Goal: Task Accomplishment & Management: Use online tool/utility

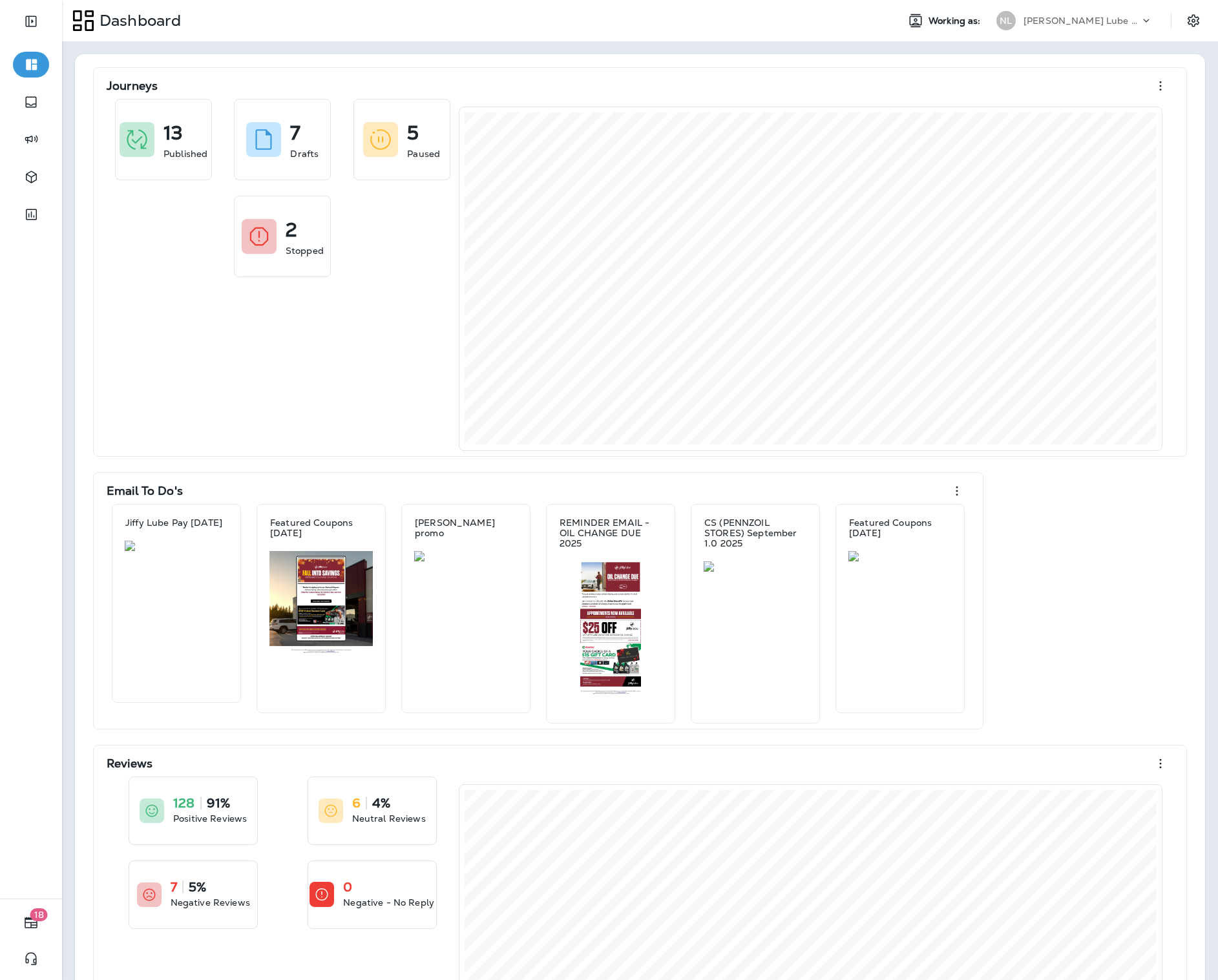
click at [1123, 26] on div "[PERSON_NAME] Lube Centers, Inc" at bounding box center [1082, 20] width 117 height 20
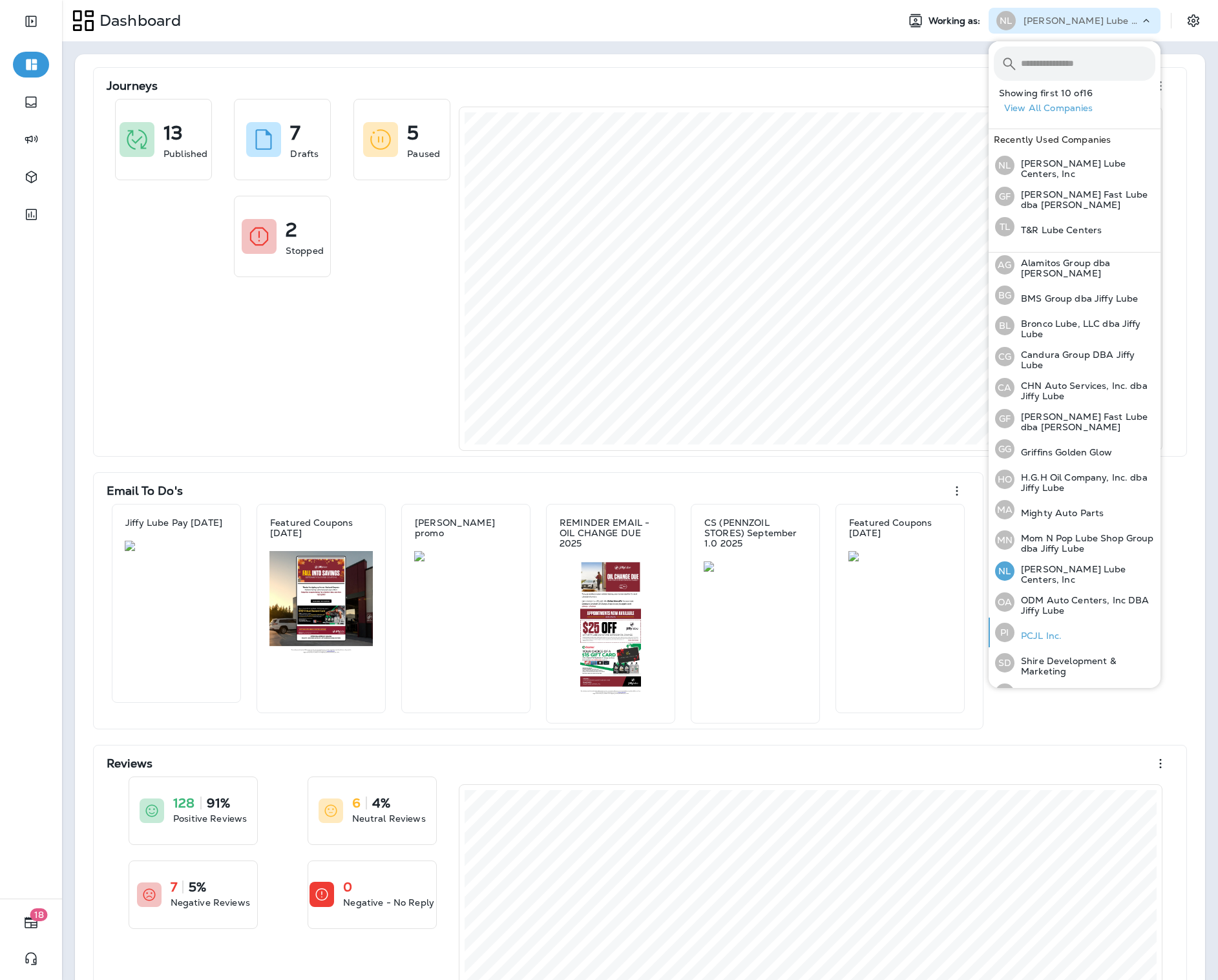
scroll to position [38, 0]
click at [1048, 620] on div "PI PCJL Inc." at bounding box center [1028, 629] width 77 height 30
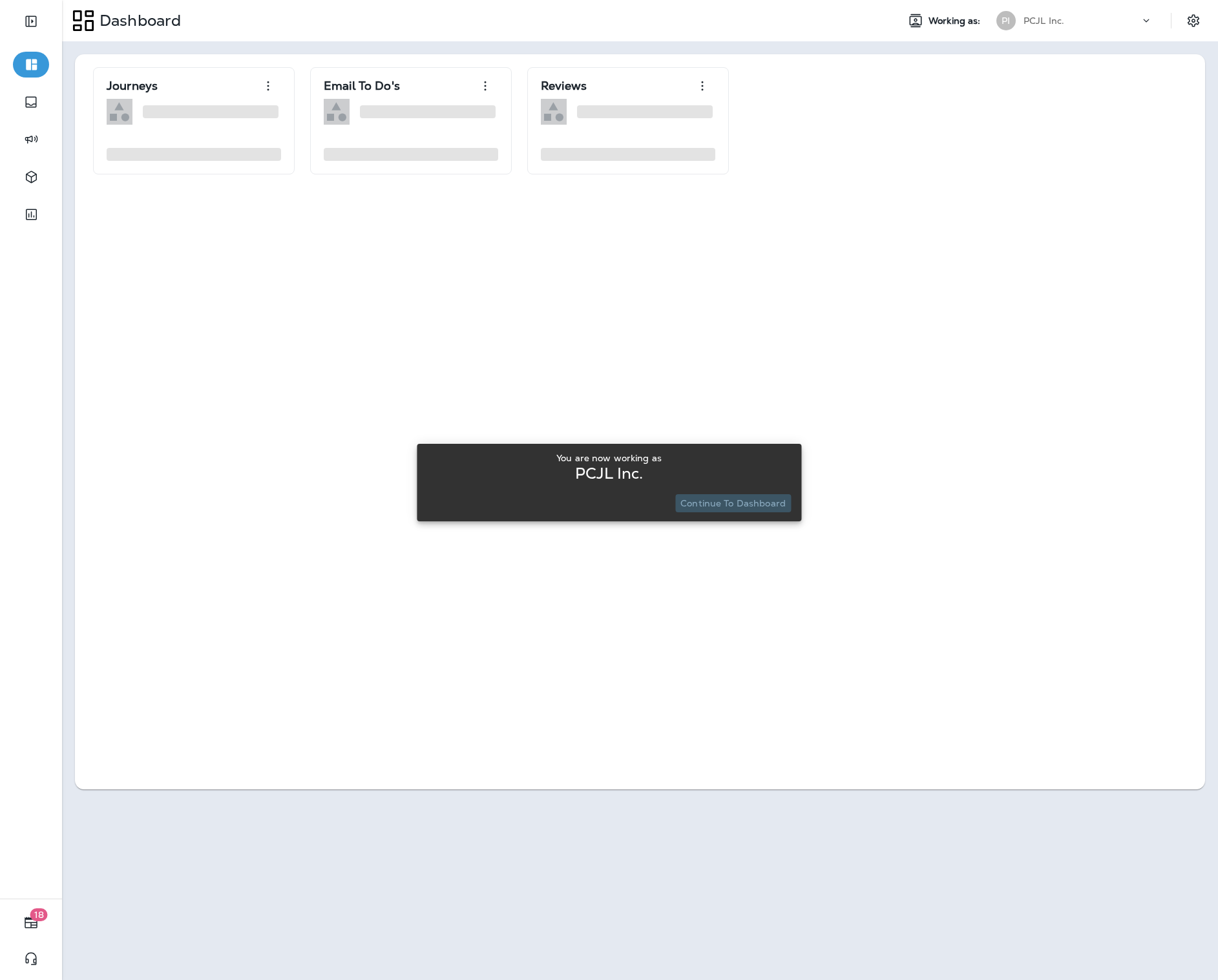
click at [741, 501] on p "Continue to Dashboard" at bounding box center [733, 503] width 106 height 10
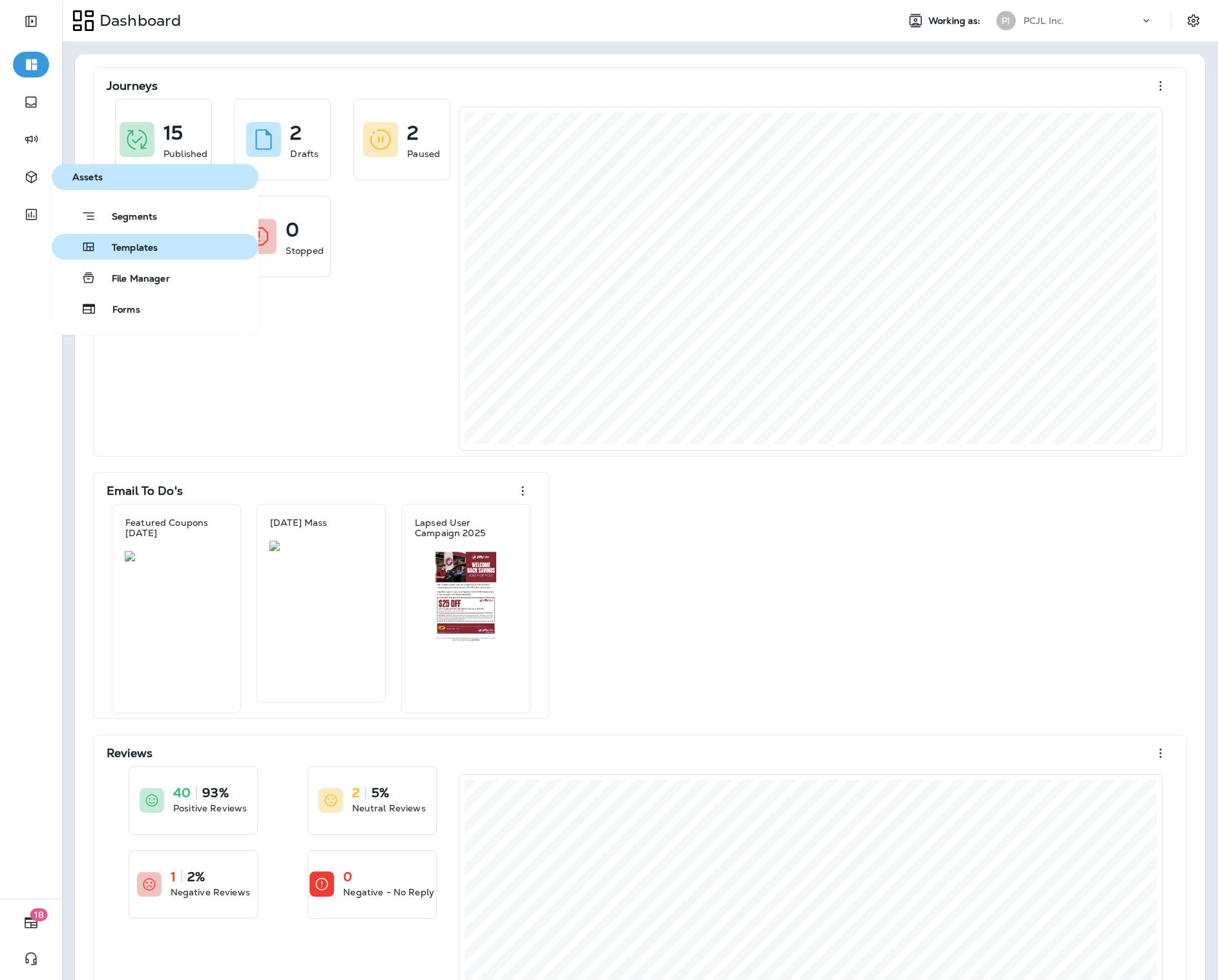
click at [122, 243] on span "Templates" at bounding box center [127, 249] width 61 height 13
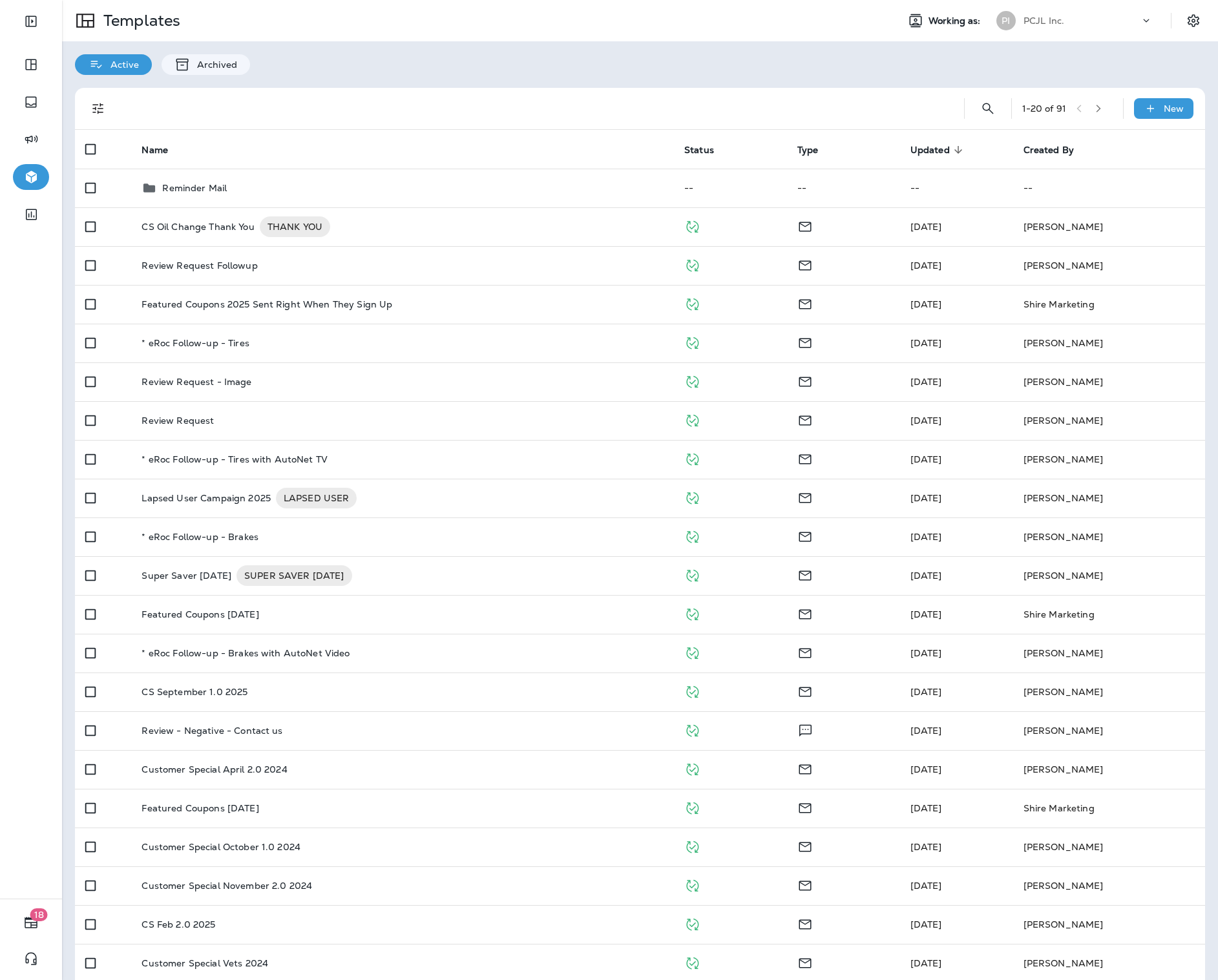
click at [102, 108] on icon "Filters" at bounding box center [98, 109] width 11 height 11
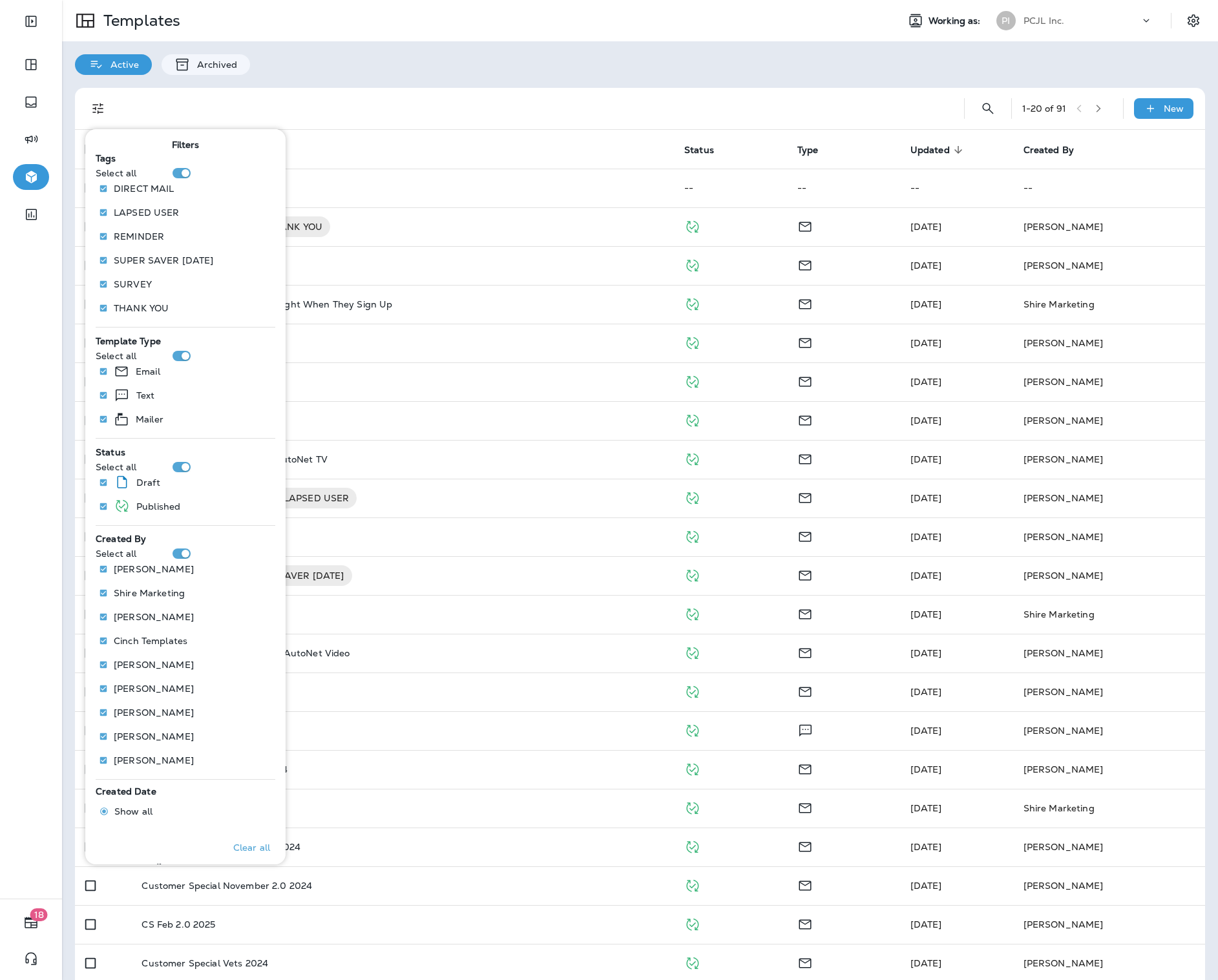
scroll to position [62, 0]
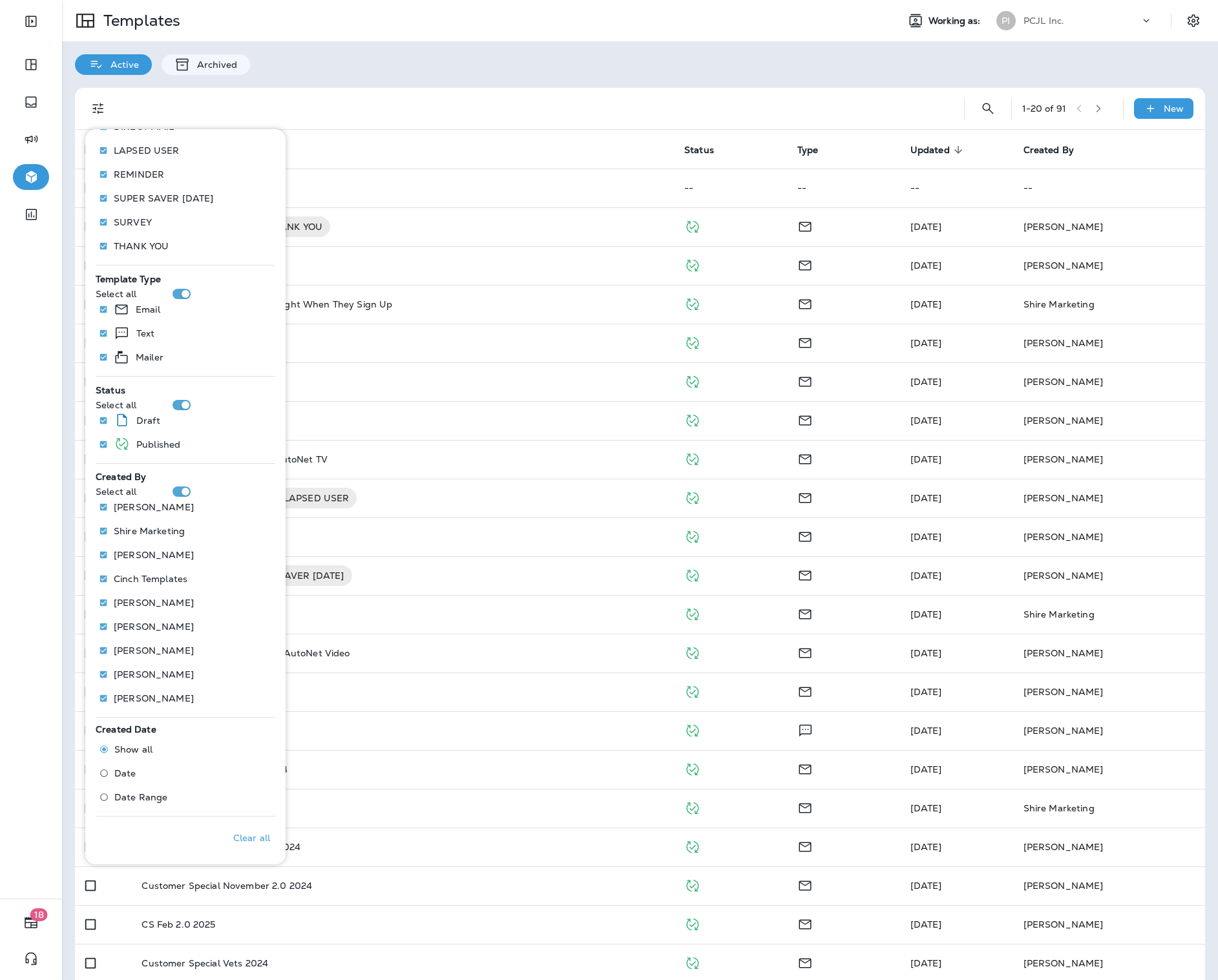
click at [157, 796] on span "Date Range" at bounding box center [140, 796] width 53 height 10
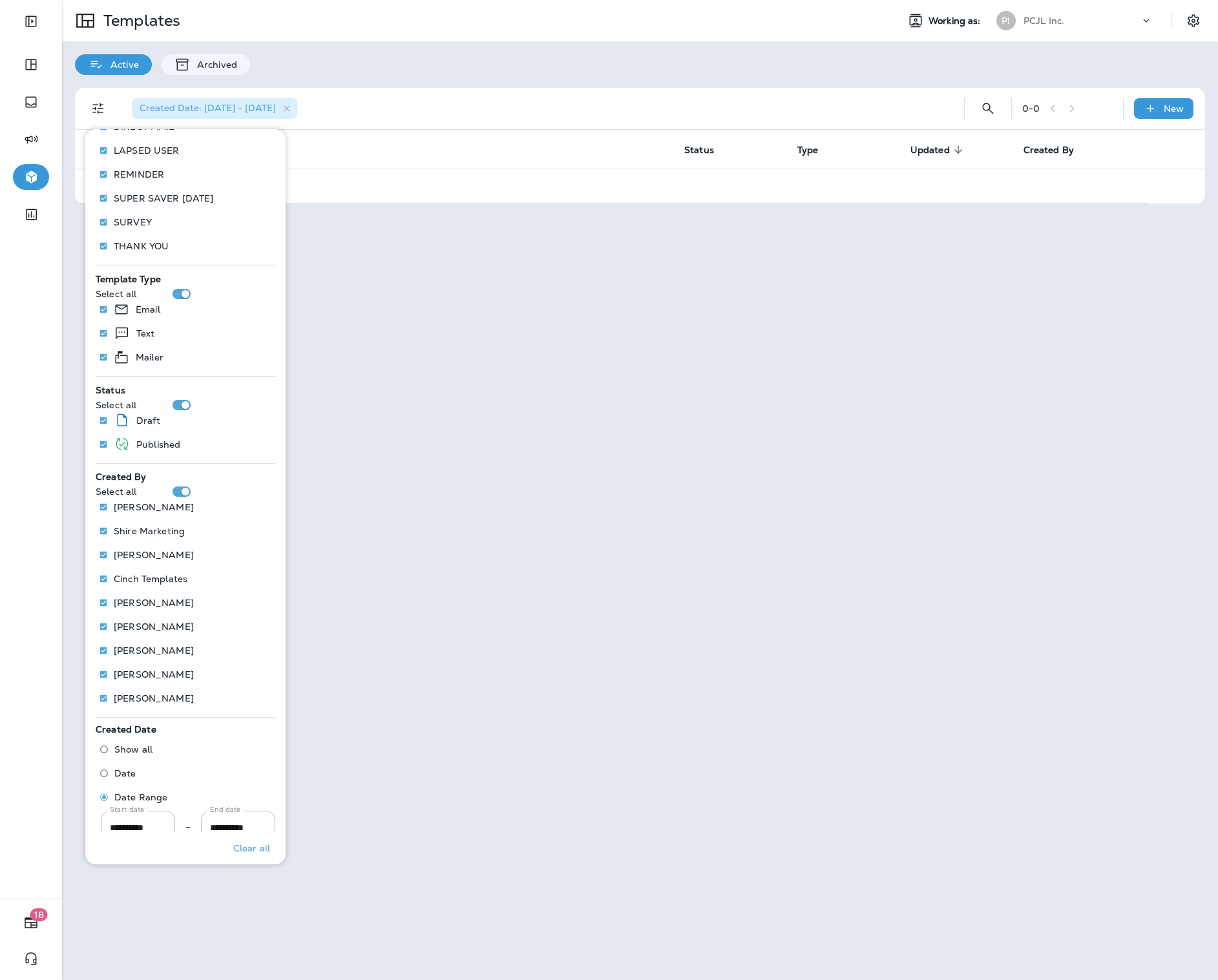
drag, startPoint x: 121, startPoint y: 826, endPoint x: 176, endPoint y: 811, distance: 57.0
click at [121, 825] on input "**********" at bounding box center [138, 827] width 74 height 34
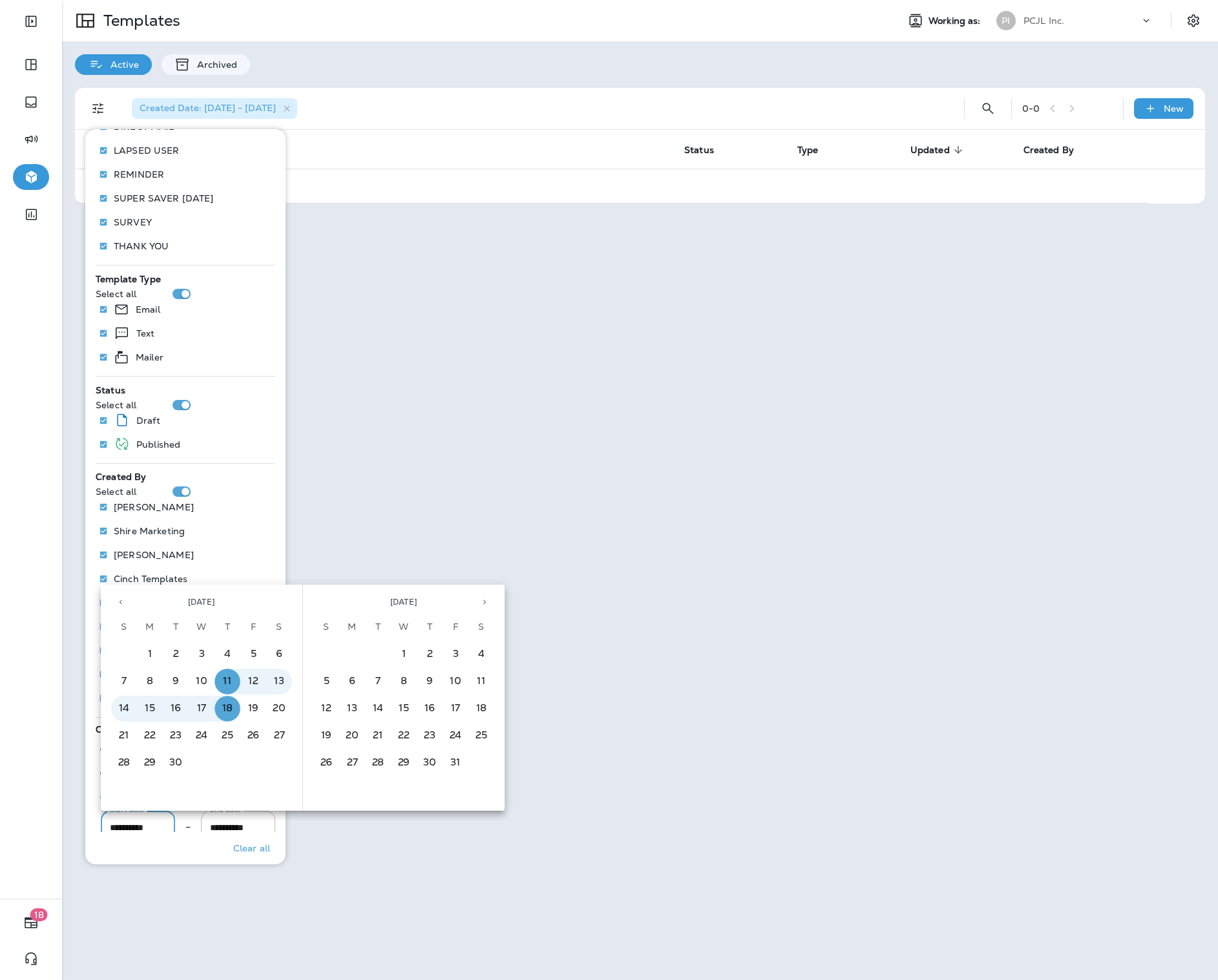
type input "**********"
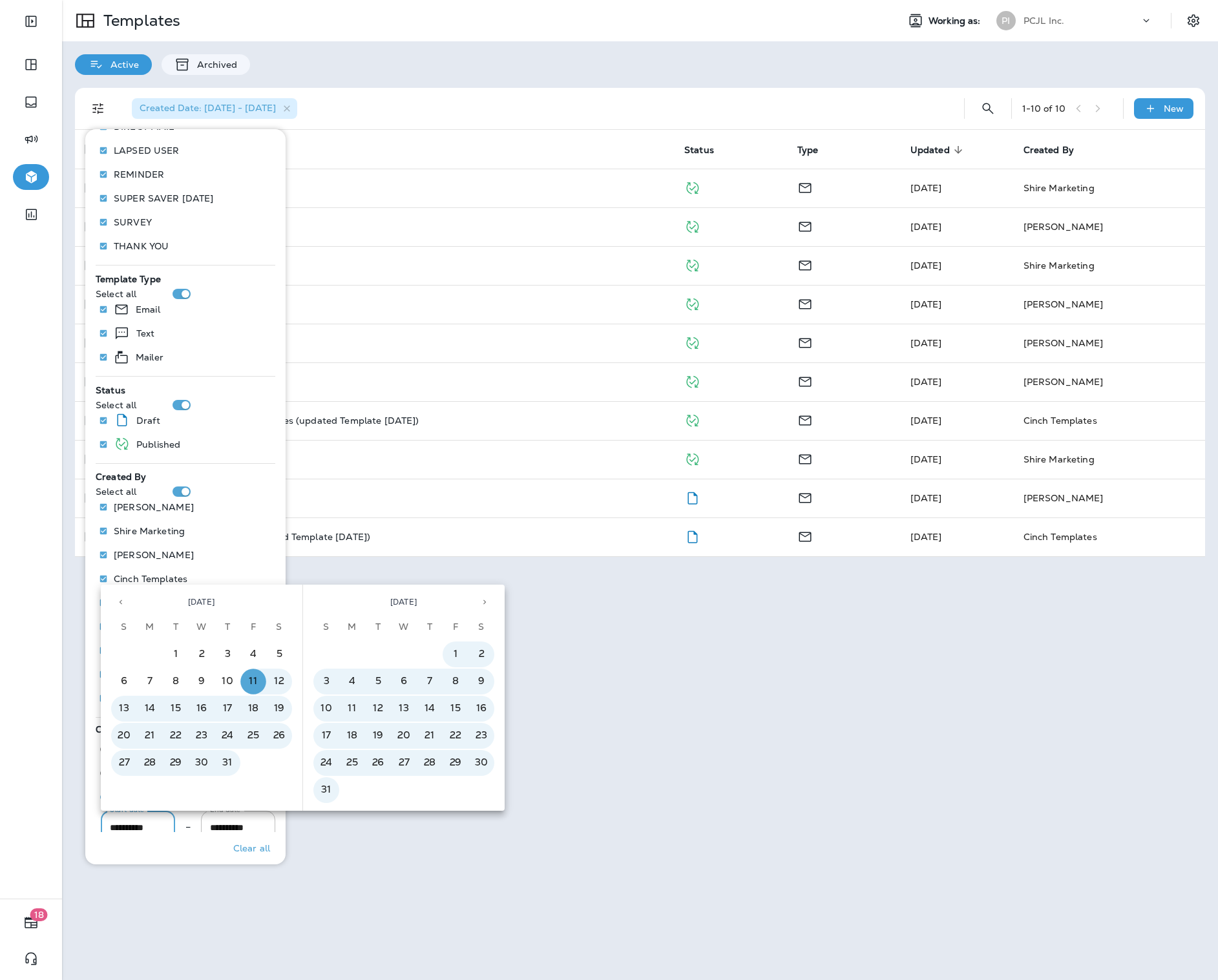
click at [774, 718] on div "Templates Working as: PI PCJL Inc. Active Archived Created Date: [DATE] - [DATE…" at bounding box center [640, 490] width 1156 height 980
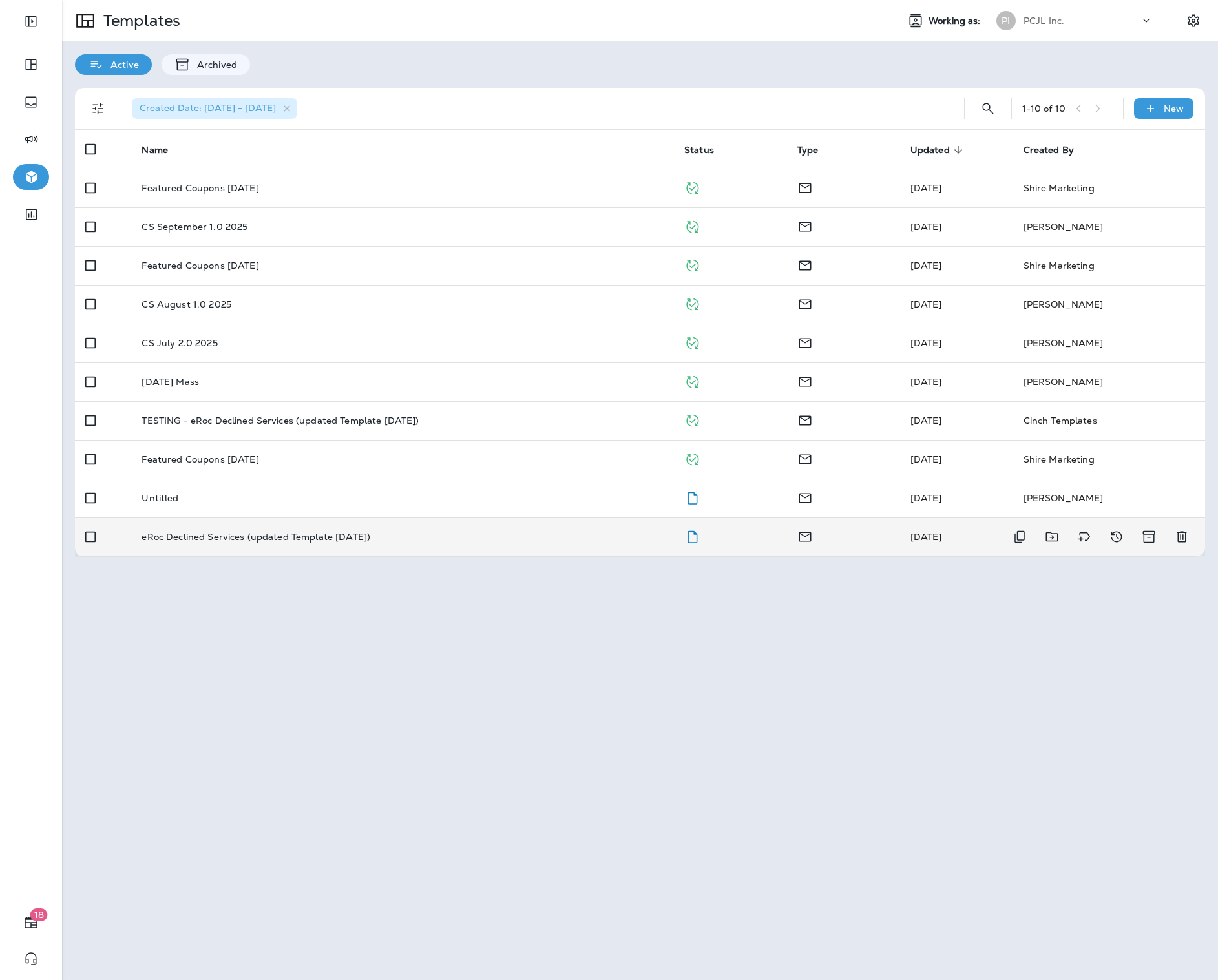
click at [480, 537] on div "eRoc Declined Services (updated Template [DATE])" at bounding box center [403, 536] width 522 height 10
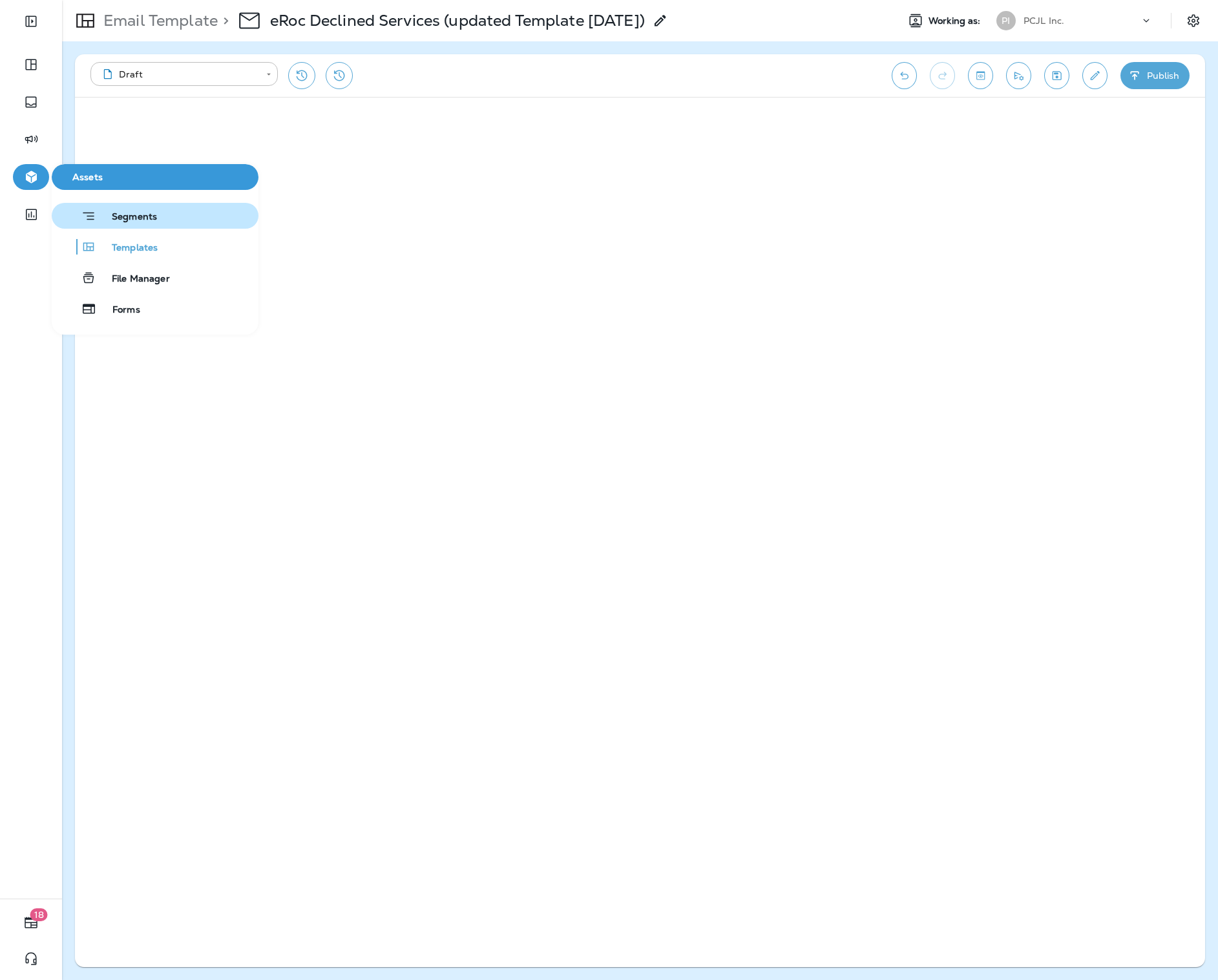
click at [138, 225] on button "Segments" at bounding box center [155, 216] width 206 height 26
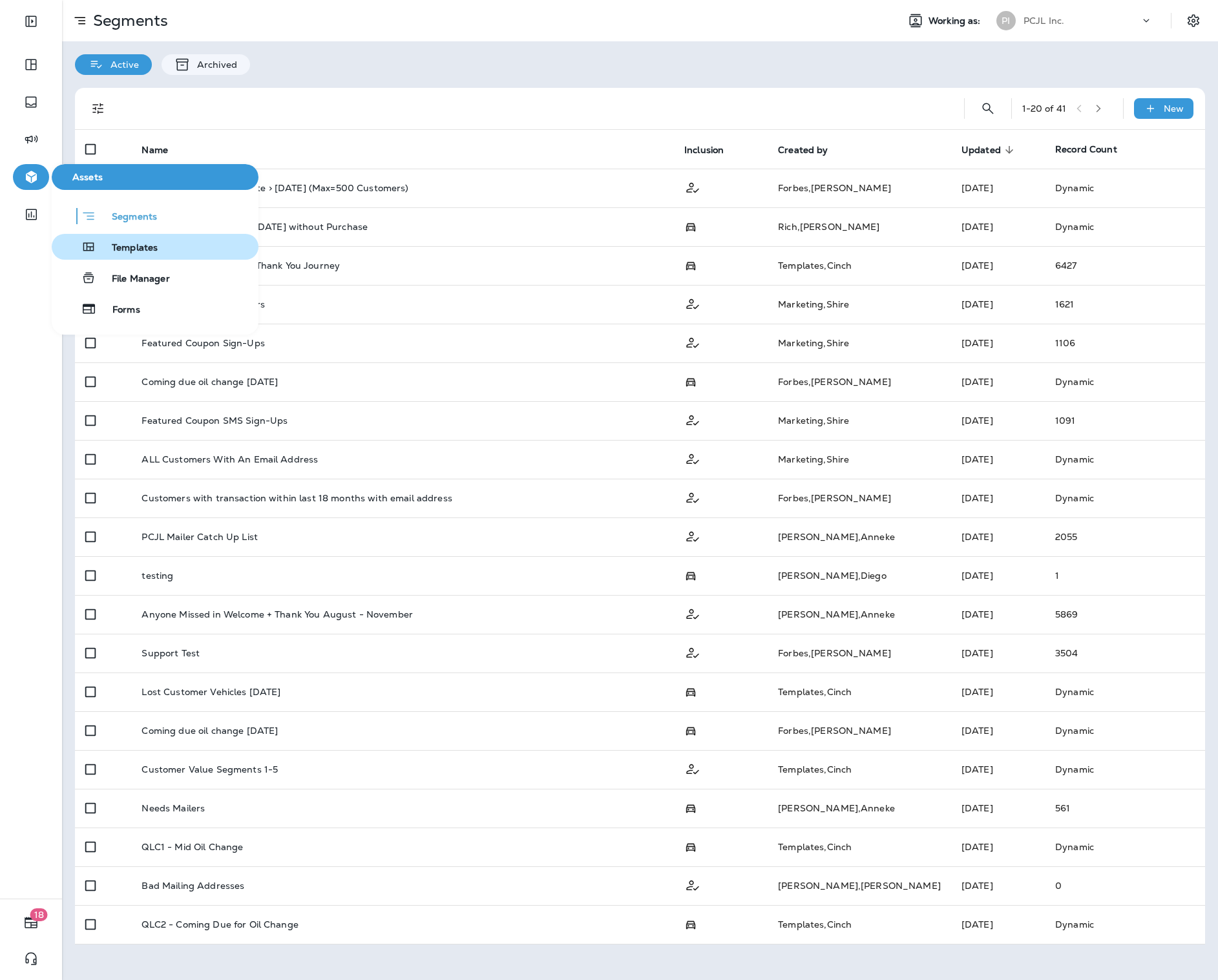
click at [143, 245] on span "Templates" at bounding box center [127, 249] width 61 height 13
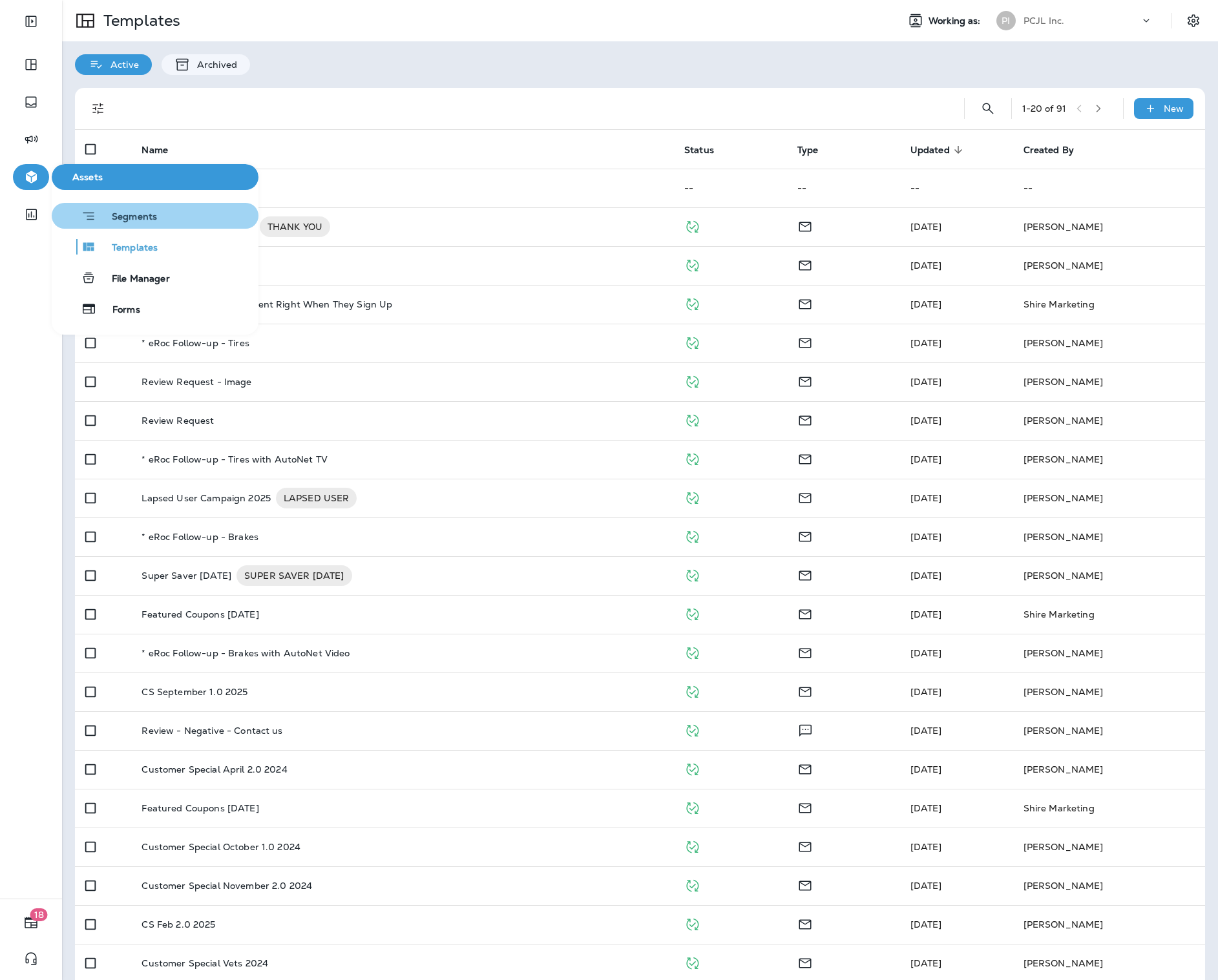
click at [107, 217] on span "Segments" at bounding box center [126, 217] width 61 height 13
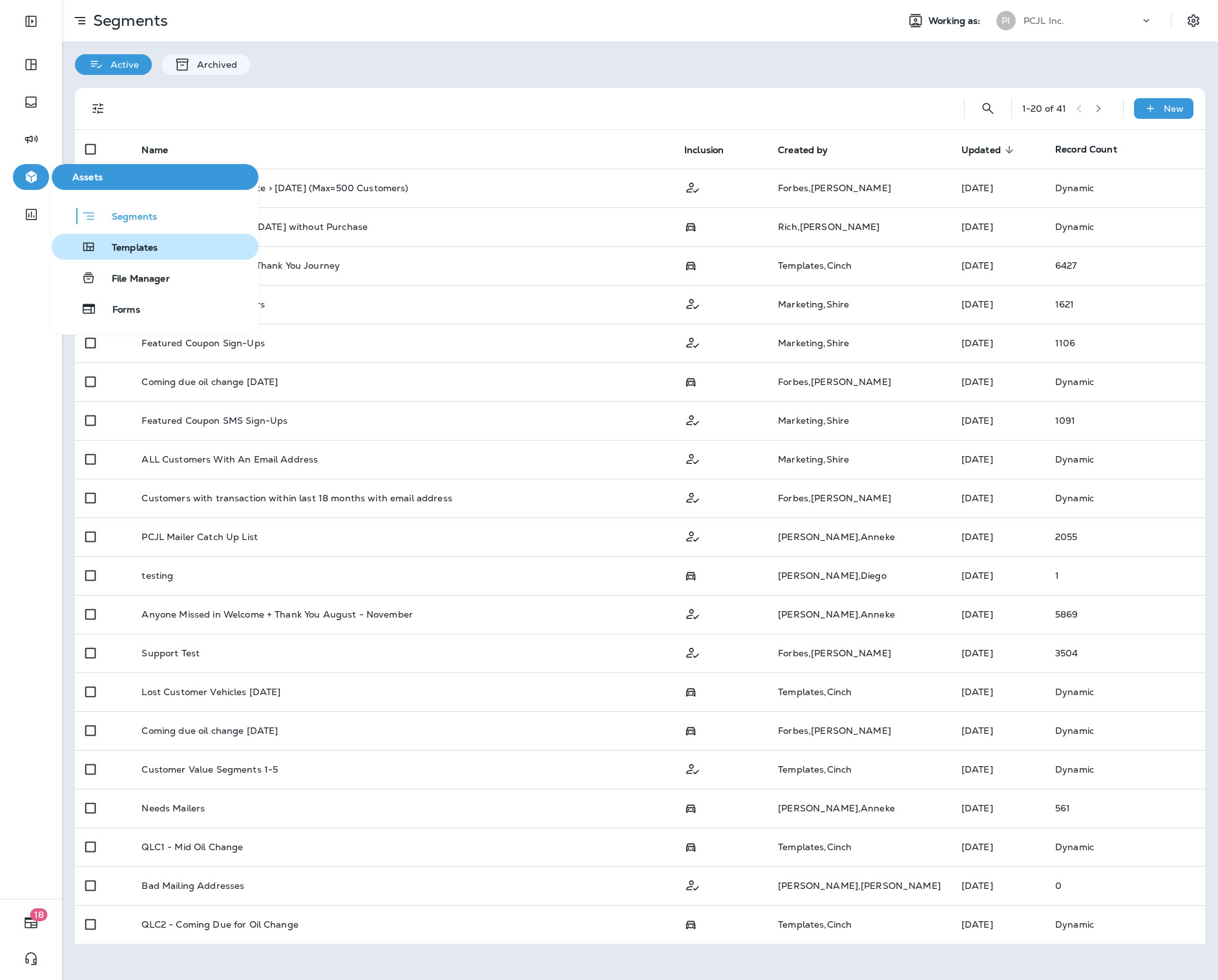
click at [135, 247] on span "Templates" at bounding box center [127, 249] width 61 height 13
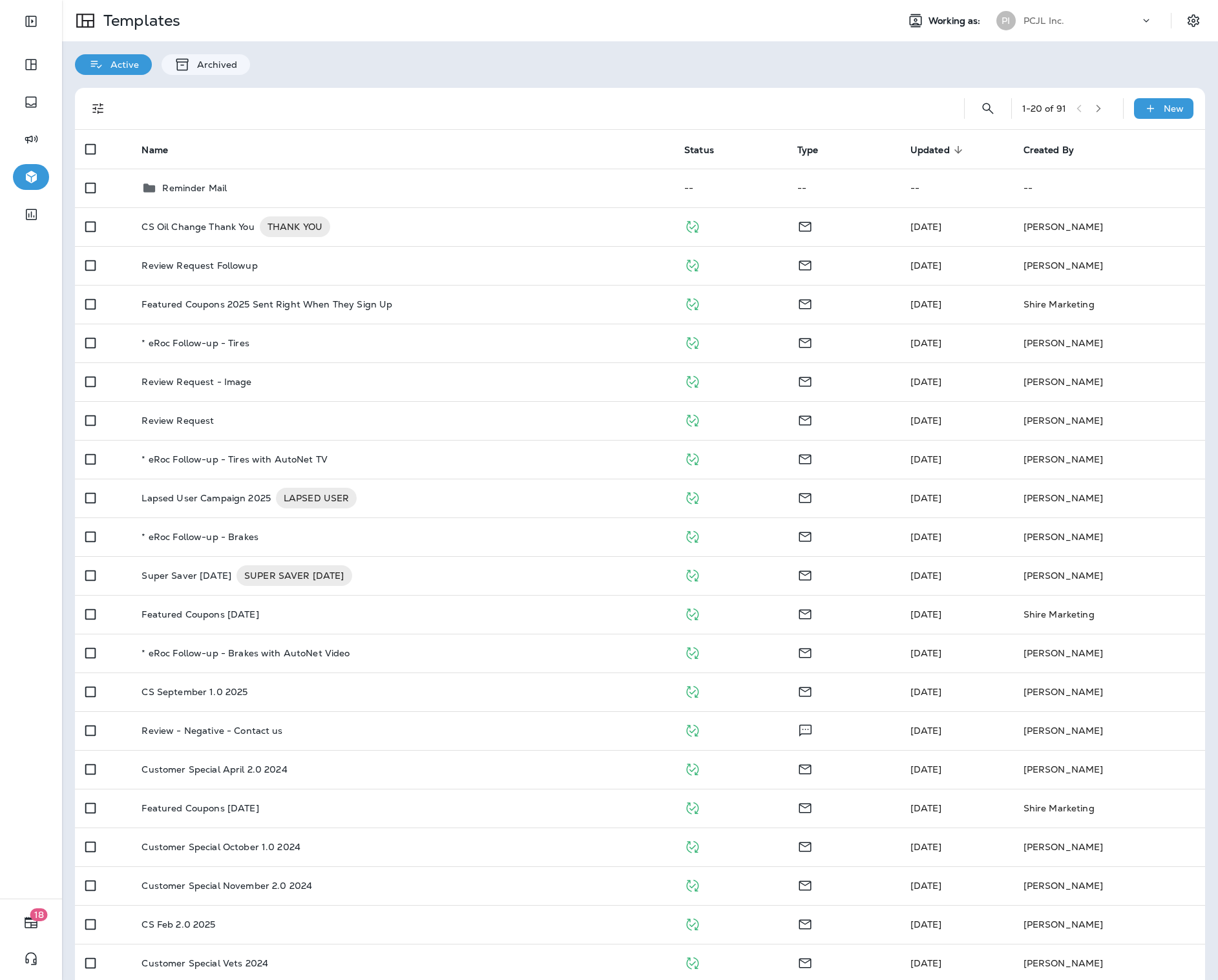
click at [103, 105] on icon "Filters" at bounding box center [98, 109] width 16 height 16
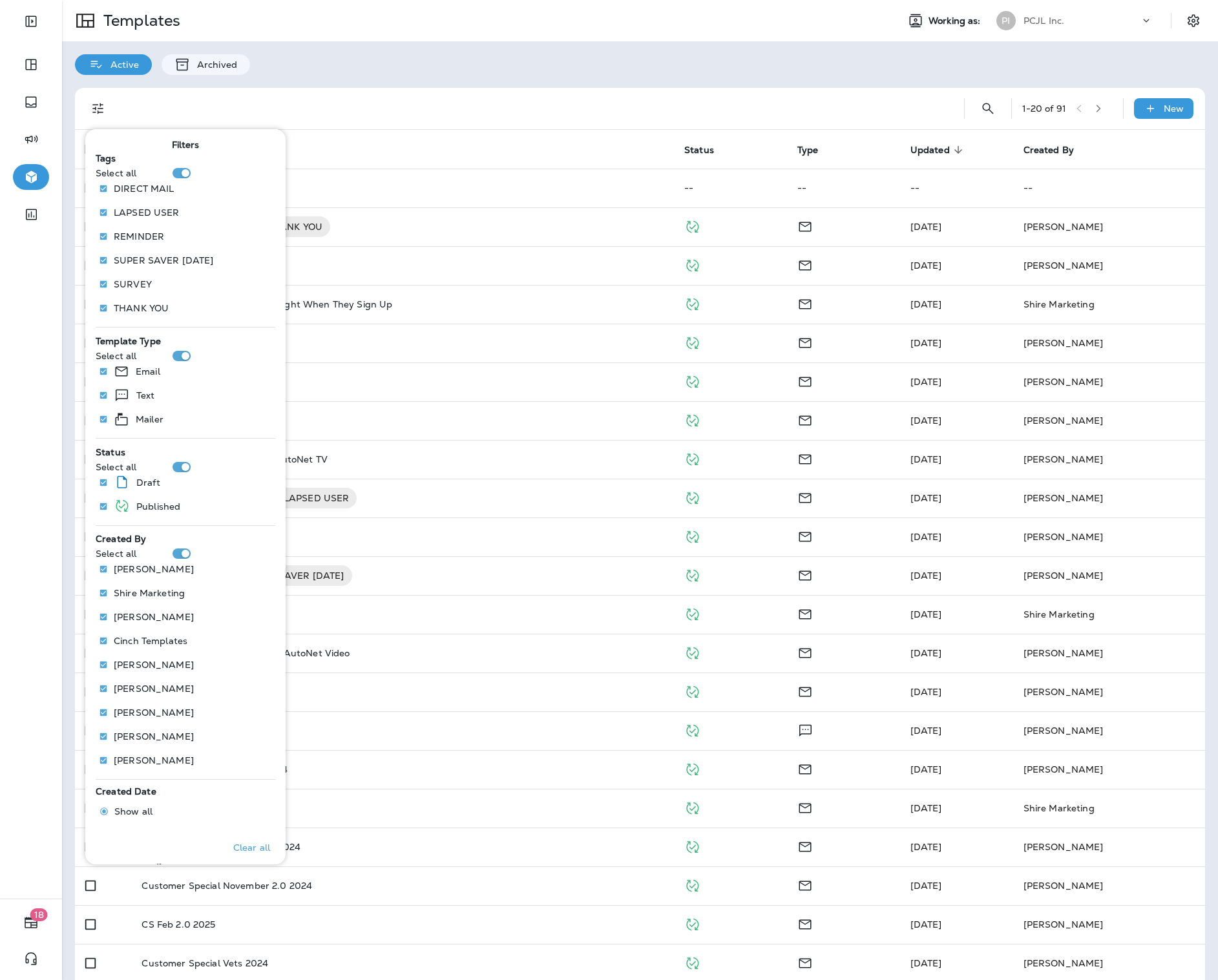
scroll to position [62, 0]
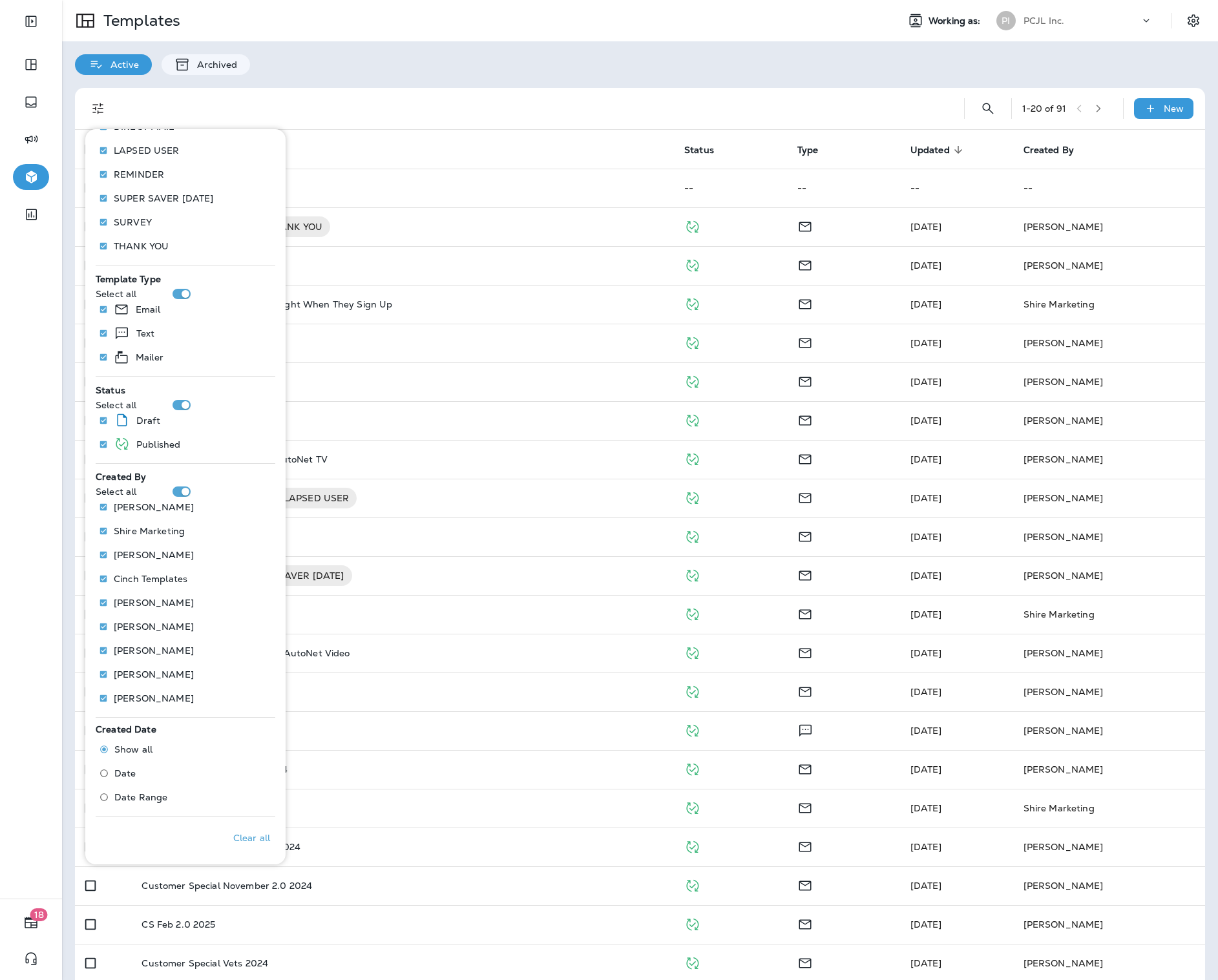
click at [143, 794] on span "Date Range" at bounding box center [140, 796] width 53 height 10
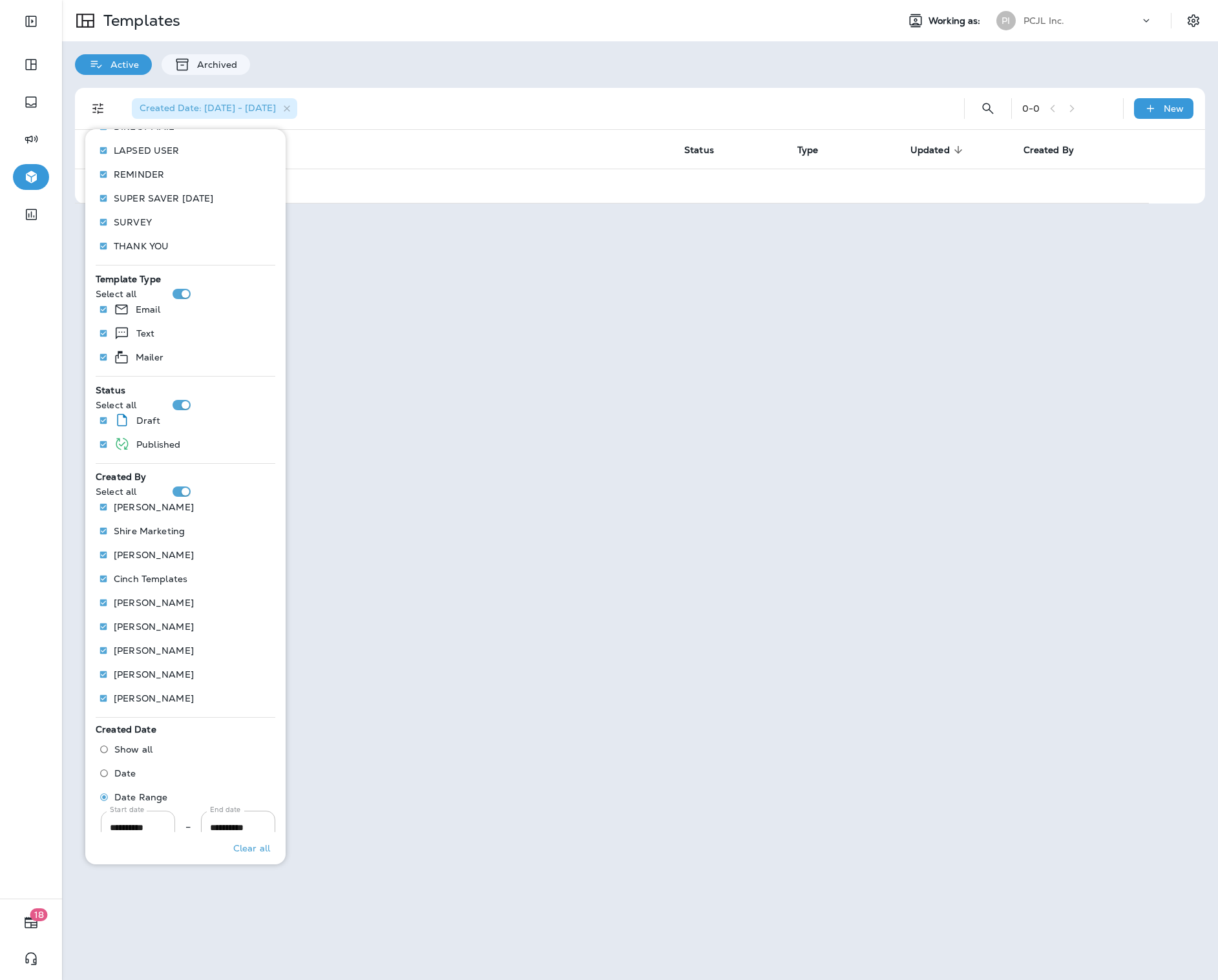
click at [121, 820] on input "**********" at bounding box center [138, 827] width 74 height 34
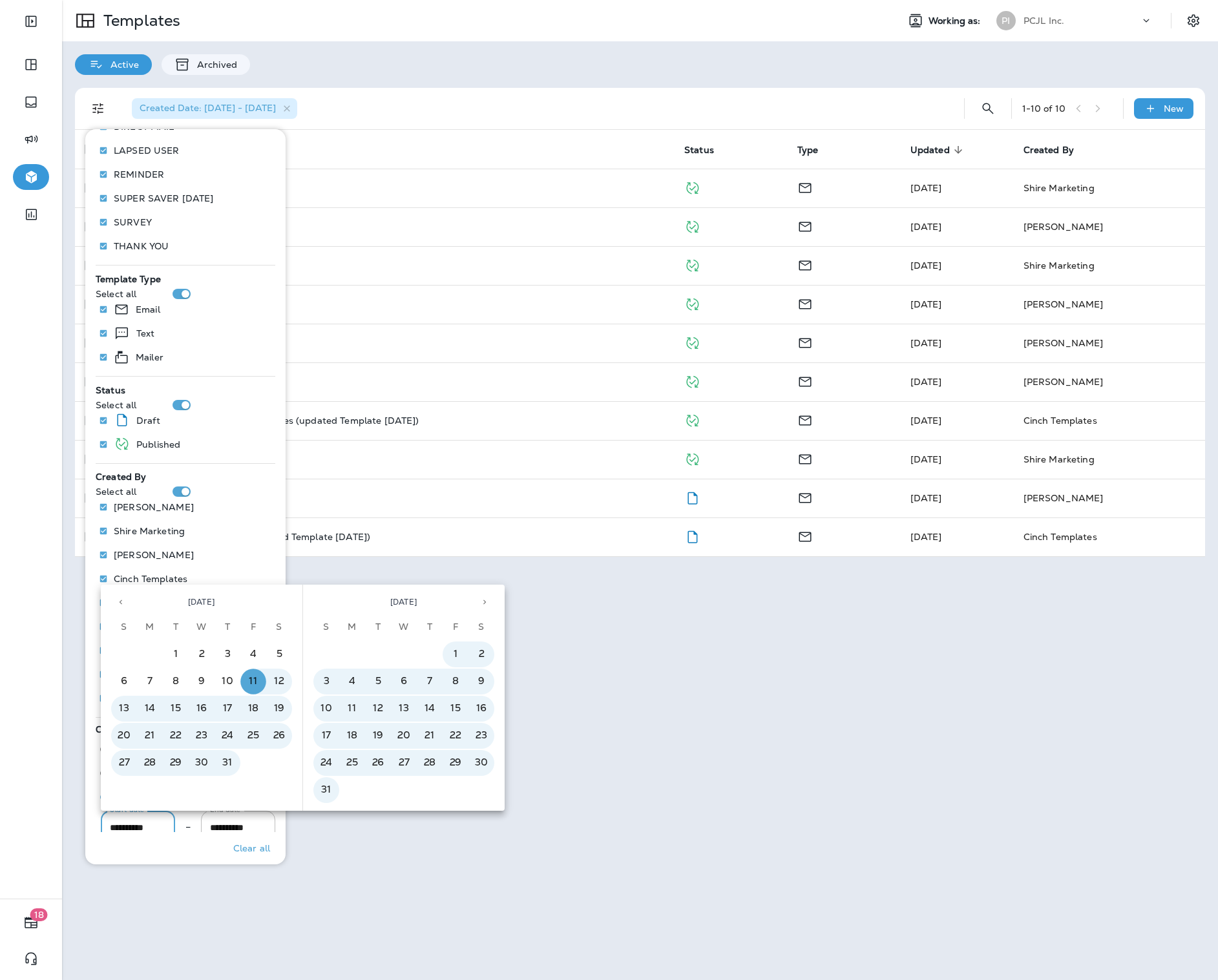
type input "**********"
click at [557, 84] on div "Created Date: [DATE] - [DATE] 1 - 10 of 10 New Name Status Type Updated sorted …" at bounding box center [640, 322] width 1156 height 495
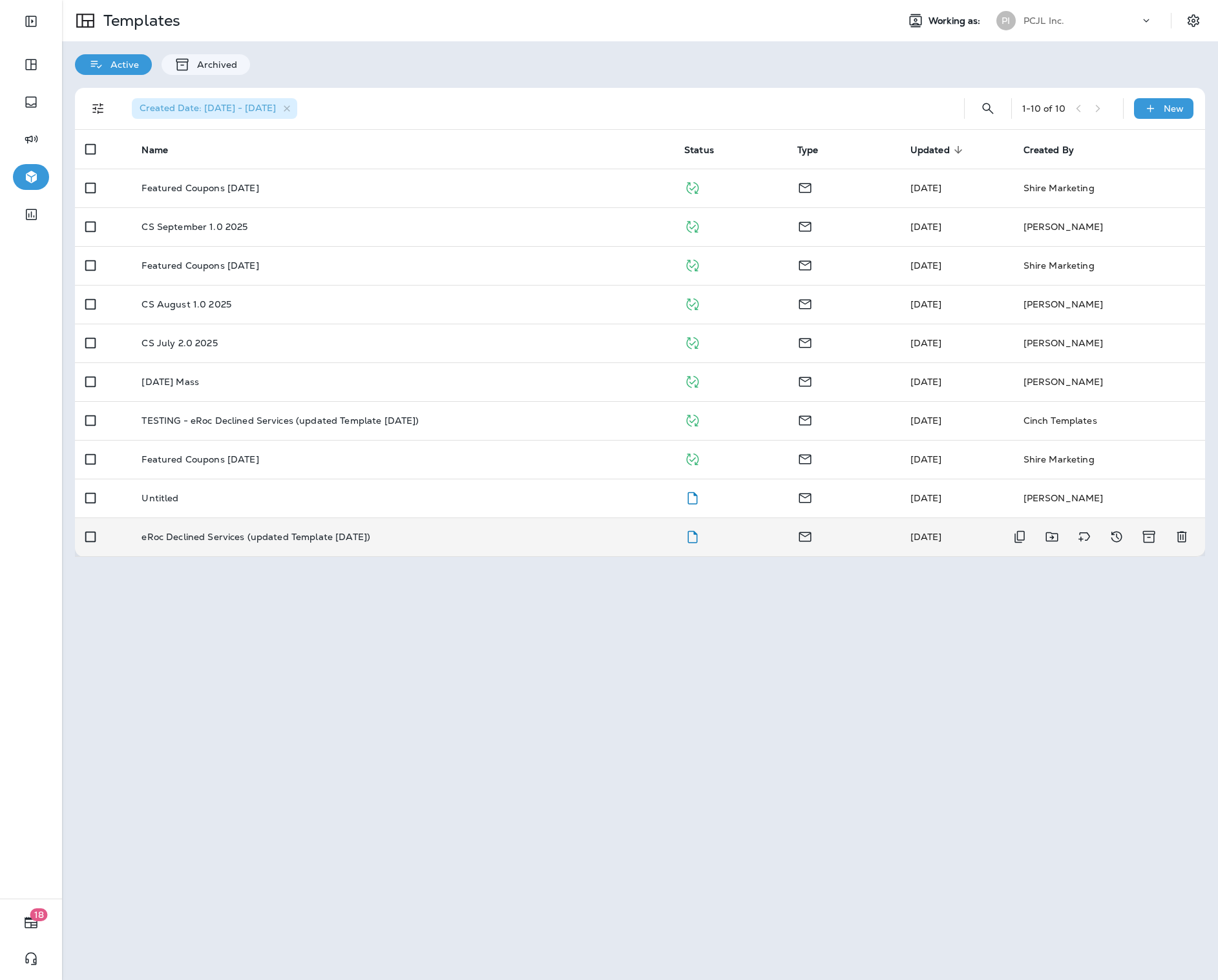
click at [433, 540] on div "eRoc Declined Services (updated Template [DATE])" at bounding box center [403, 536] width 522 height 10
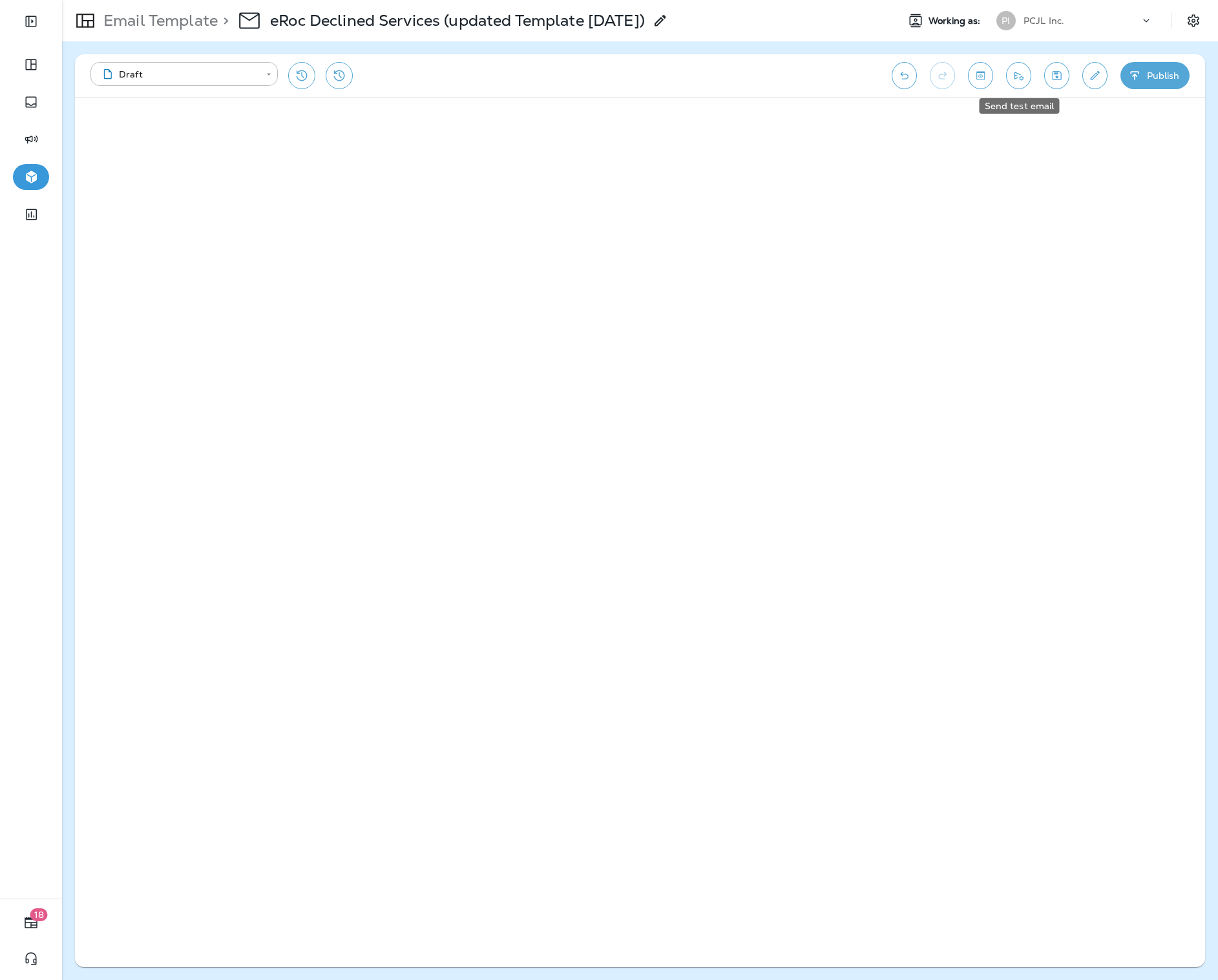
click at [1024, 80] on icon "Send test email" at bounding box center [1018, 76] width 13 height 13
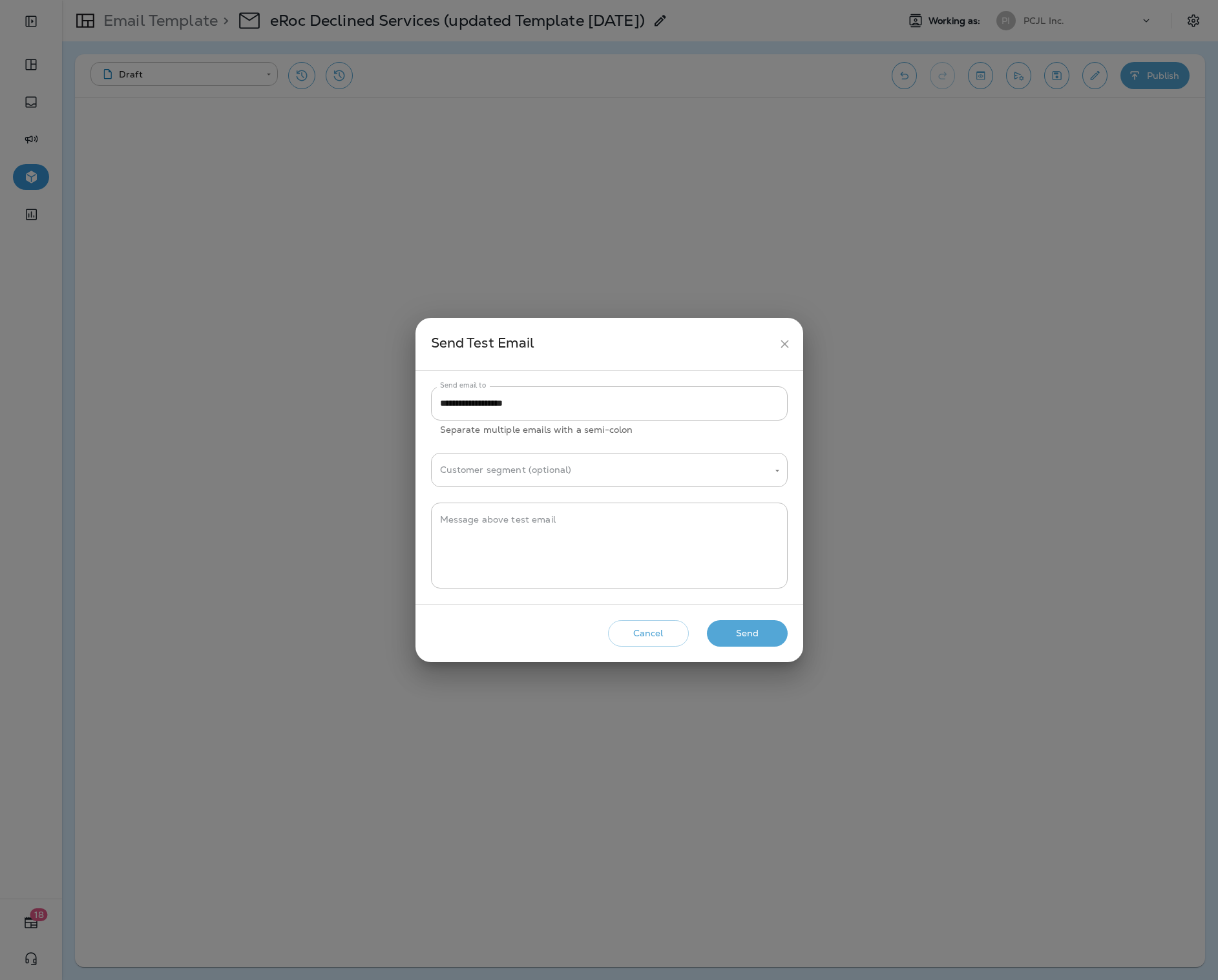
click at [785, 340] on icon "close" at bounding box center [784, 343] width 13 height 13
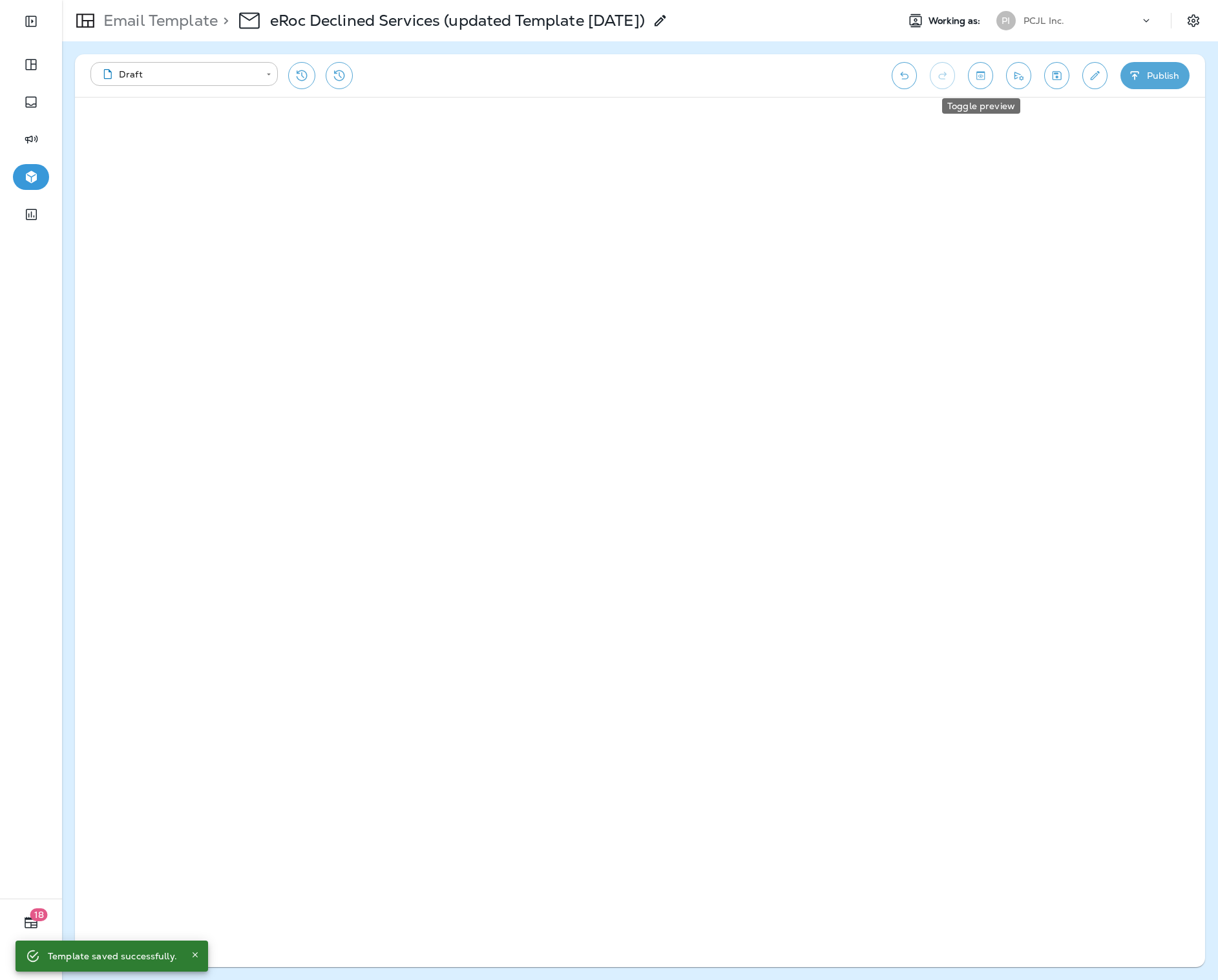
click at [983, 77] on icon "Toggle preview" at bounding box center [980, 76] width 13 height 13
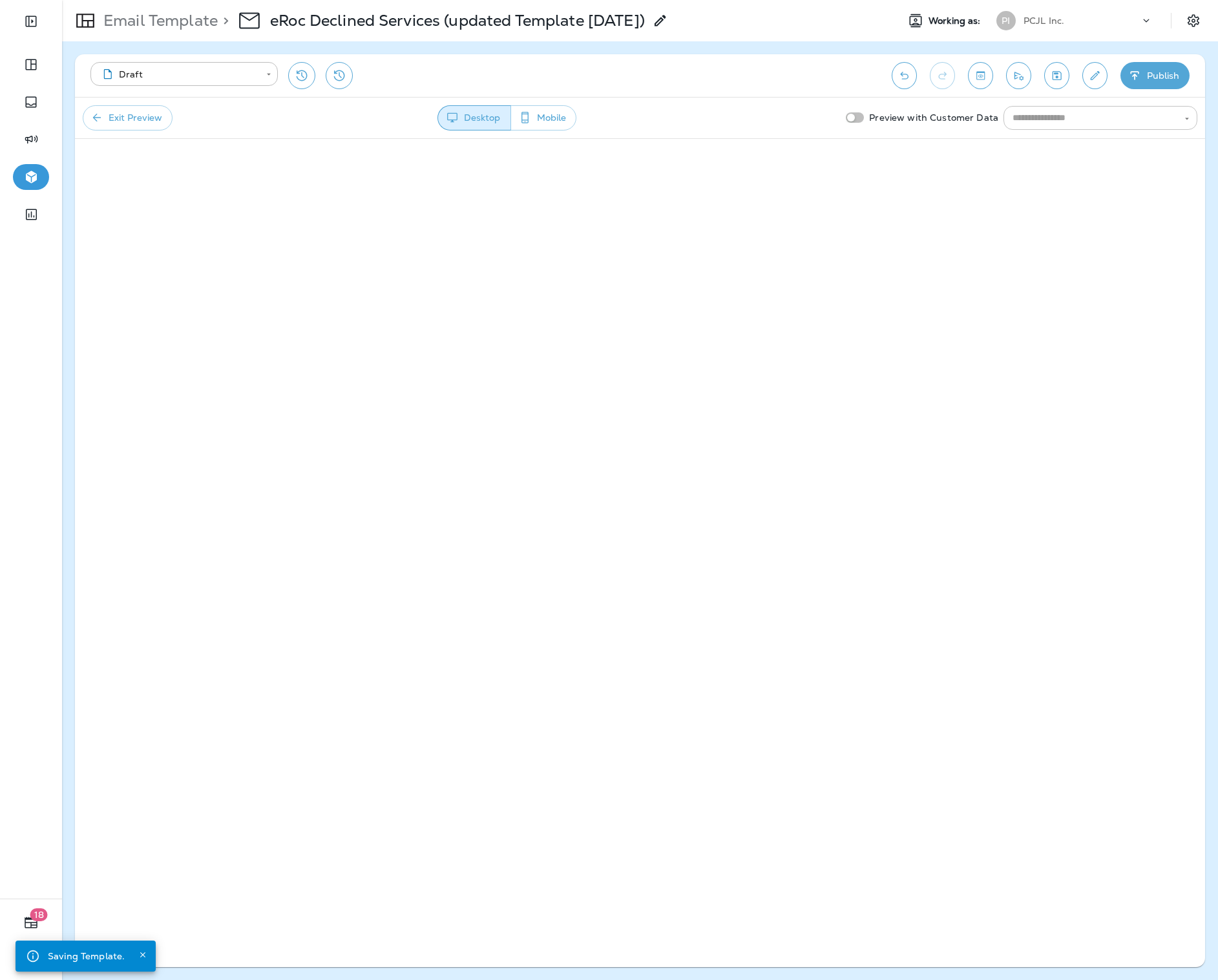
click at [1068, 110] on input "text" at bounding box center [1089, 117] width 165 height 17
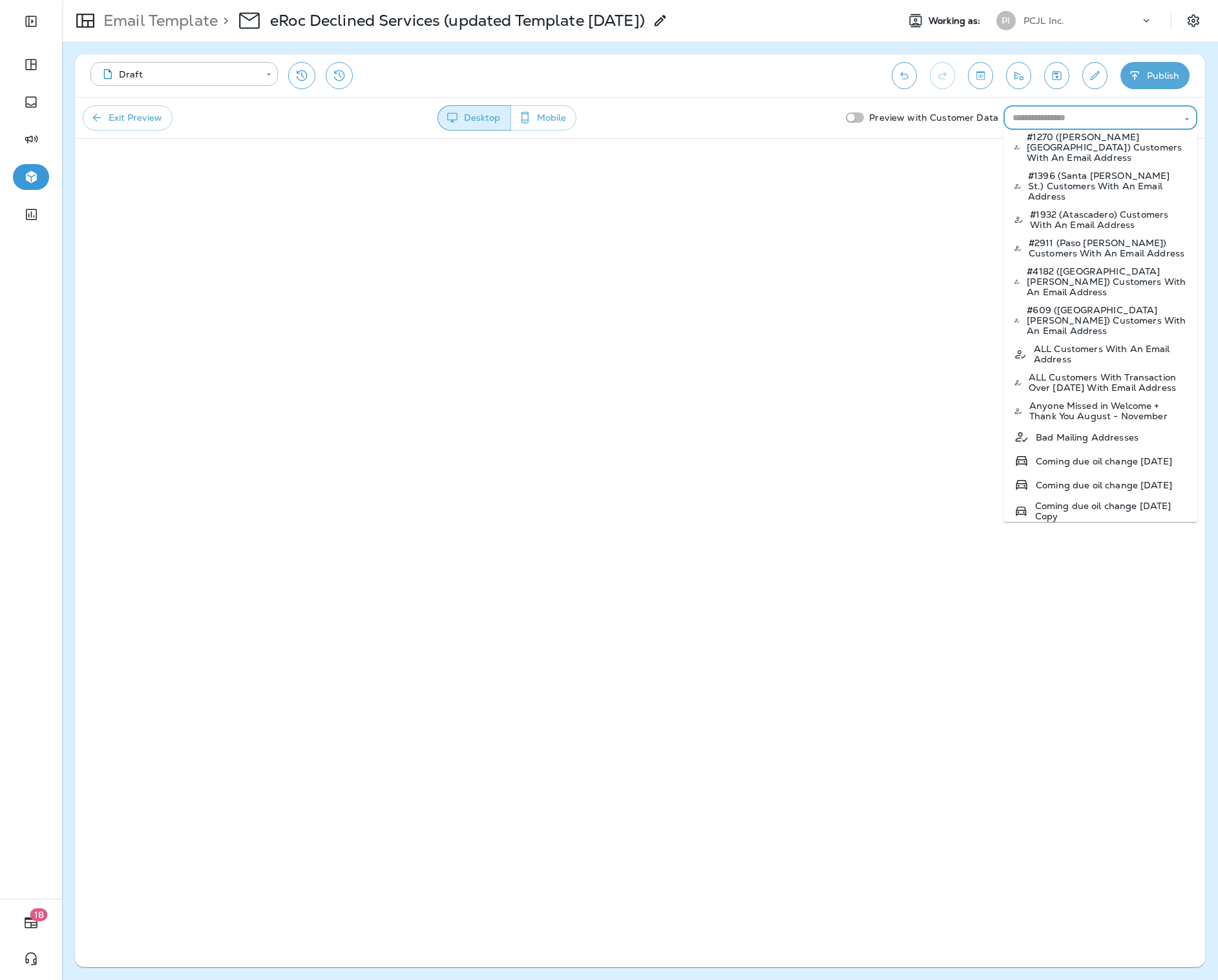
scroll to position [113, 0]
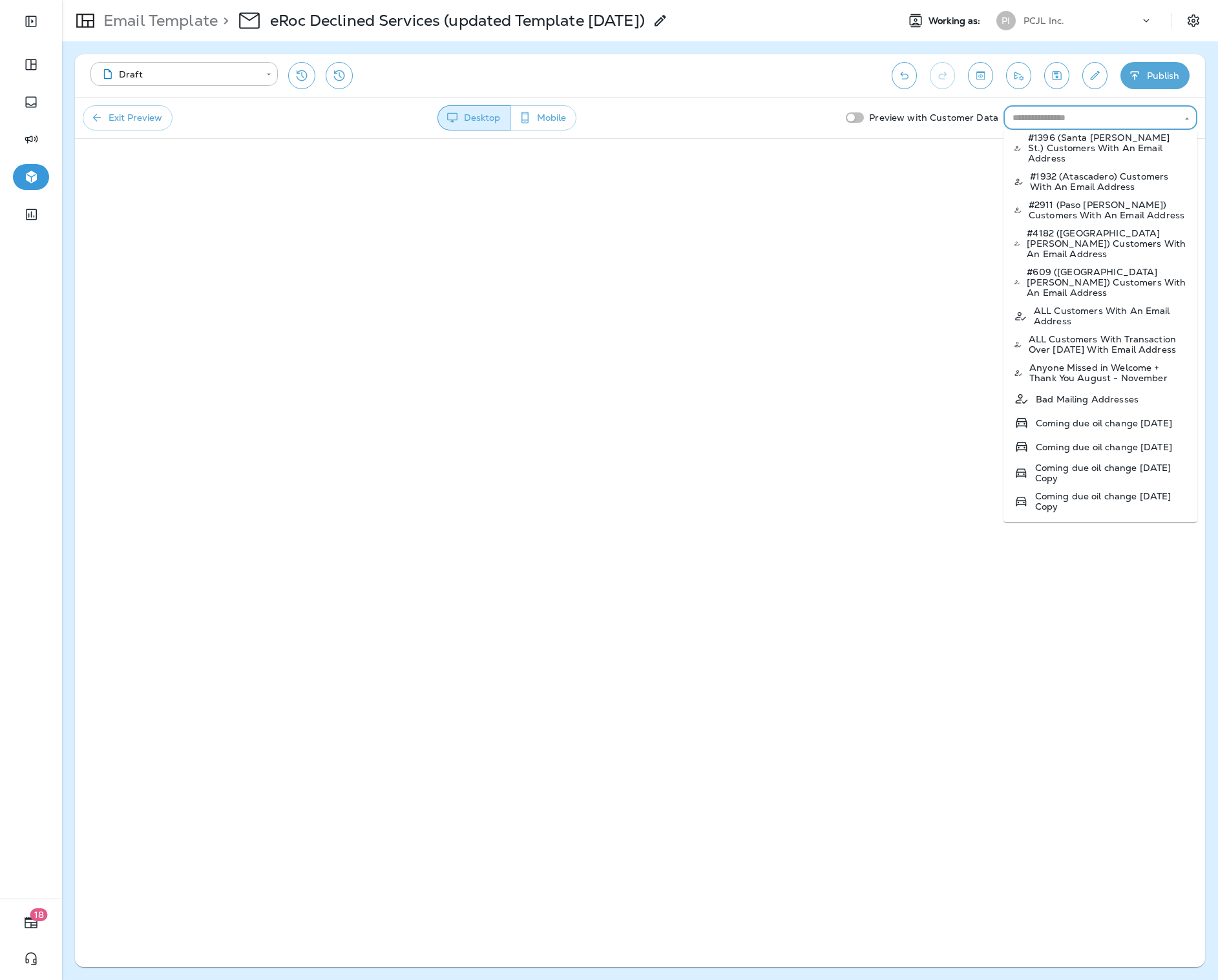
click at [1115, 442] on p "Coming due oil change [DATE]" at bounding box center [1104, 447] width 136 height 10
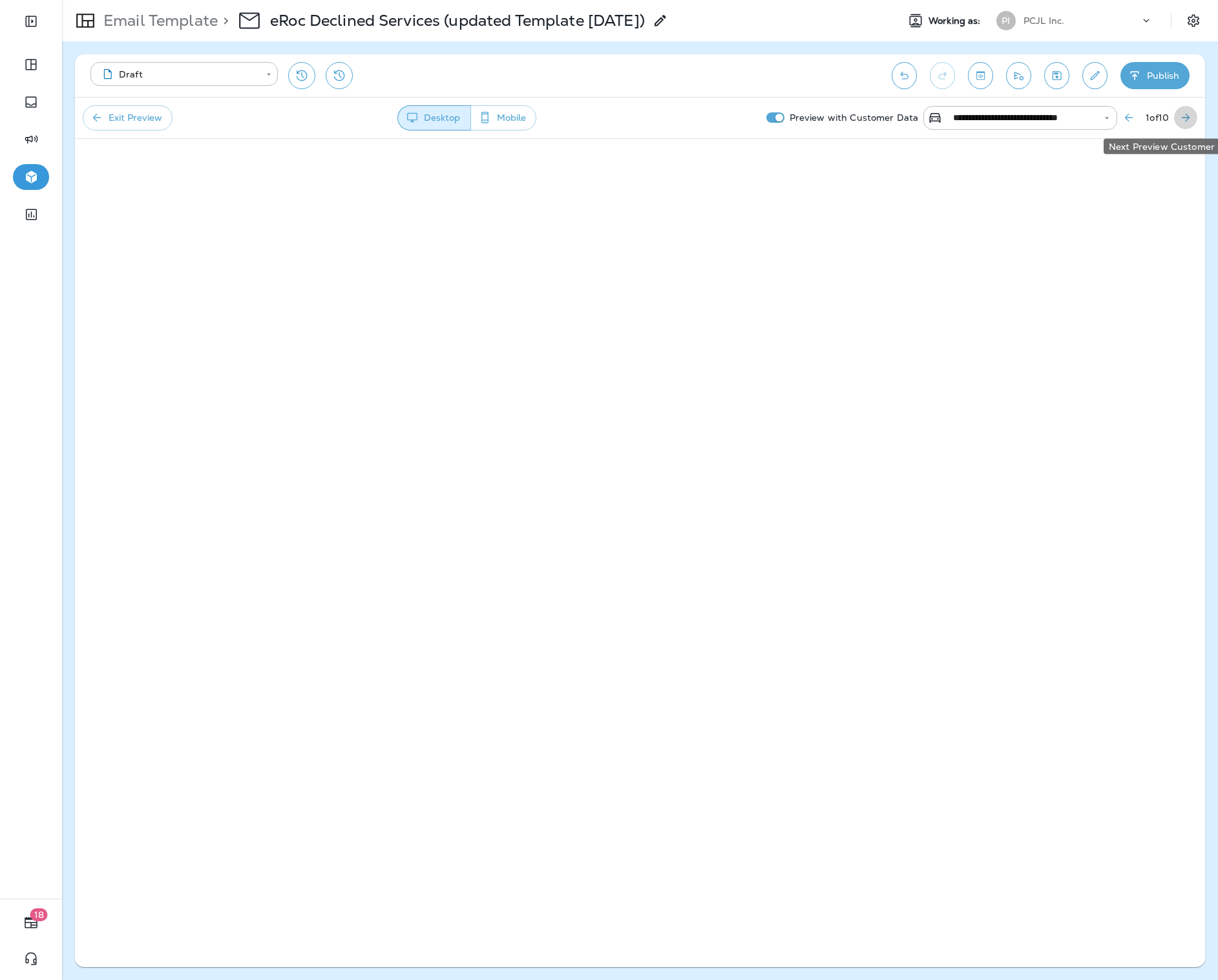
click at [1189, 117] on icon "Next Preview Customer" at bounding box center [1186, 117] width 8 height 8
click at [1191, 119] on icon "Next Preview Customer" at bounding box center [1186, 117] width 13 height 13
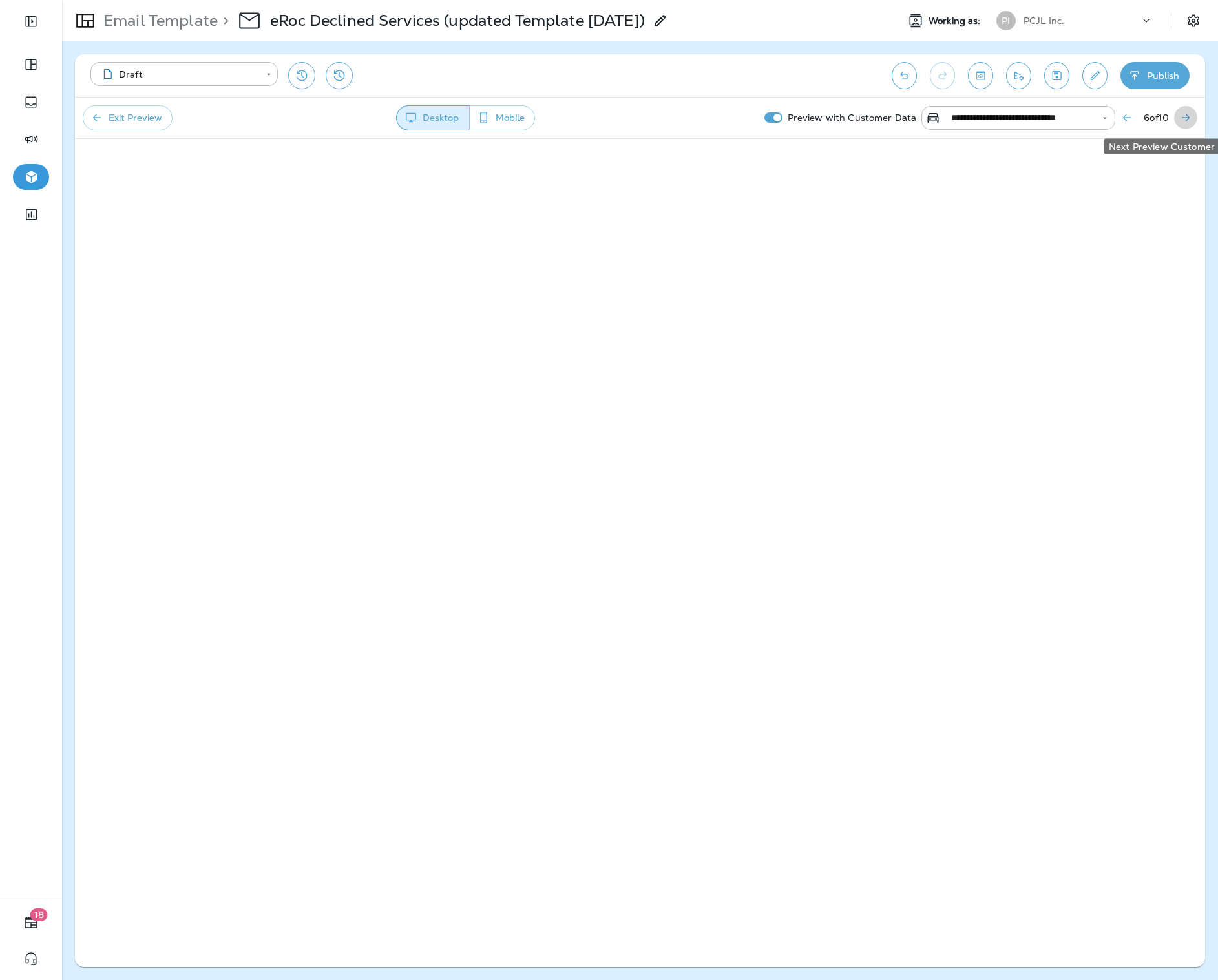
click at [1191, 119] on icon "Next Preview Customer" at bounding box center [1186, 117] width 13 height 13
click at [1192, 115] on button "Next Preview Customer" at bounding box center [1186, 117] width 24 height 24
click at [1124, 120] on button "Previous Preview Customer" at bounding box center [1123, 117] width 24 height 24
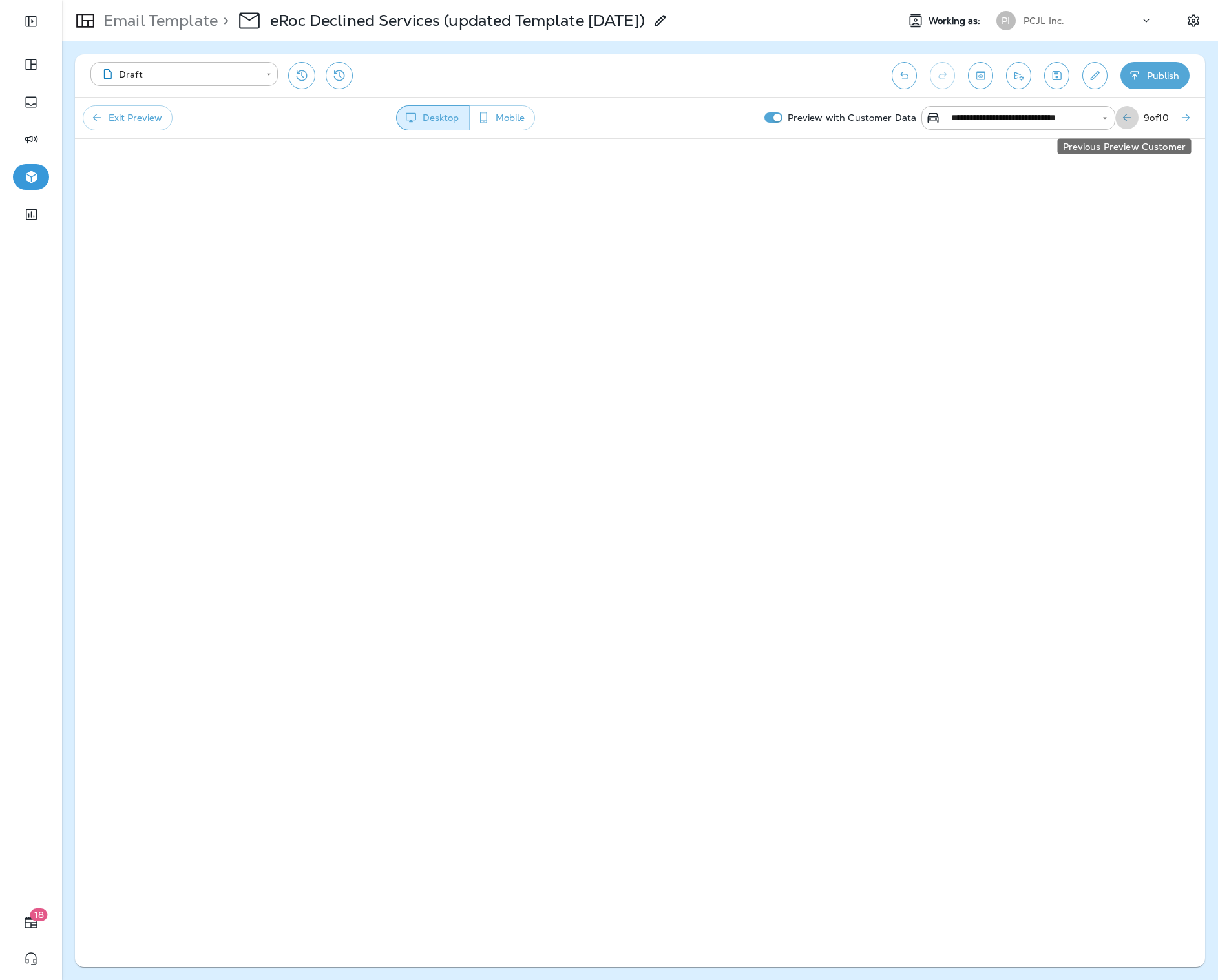
click at [1124, 120] on icon "Previous Preview Customer" at bounding box center [1127, 117] width 13 height 13
click at [1124, 120] on icon "Previous Preview Customer" at bounding box center [1128, 117] width 13 height 13
click at [1124, 120] on icon "Previous Preview Customer" at bounding box center [1127, 117] width 13 height 13
click at [1124, 120] on icon "Previous Preview Customer" at bounding box center [1127, 117] width 13 height 13
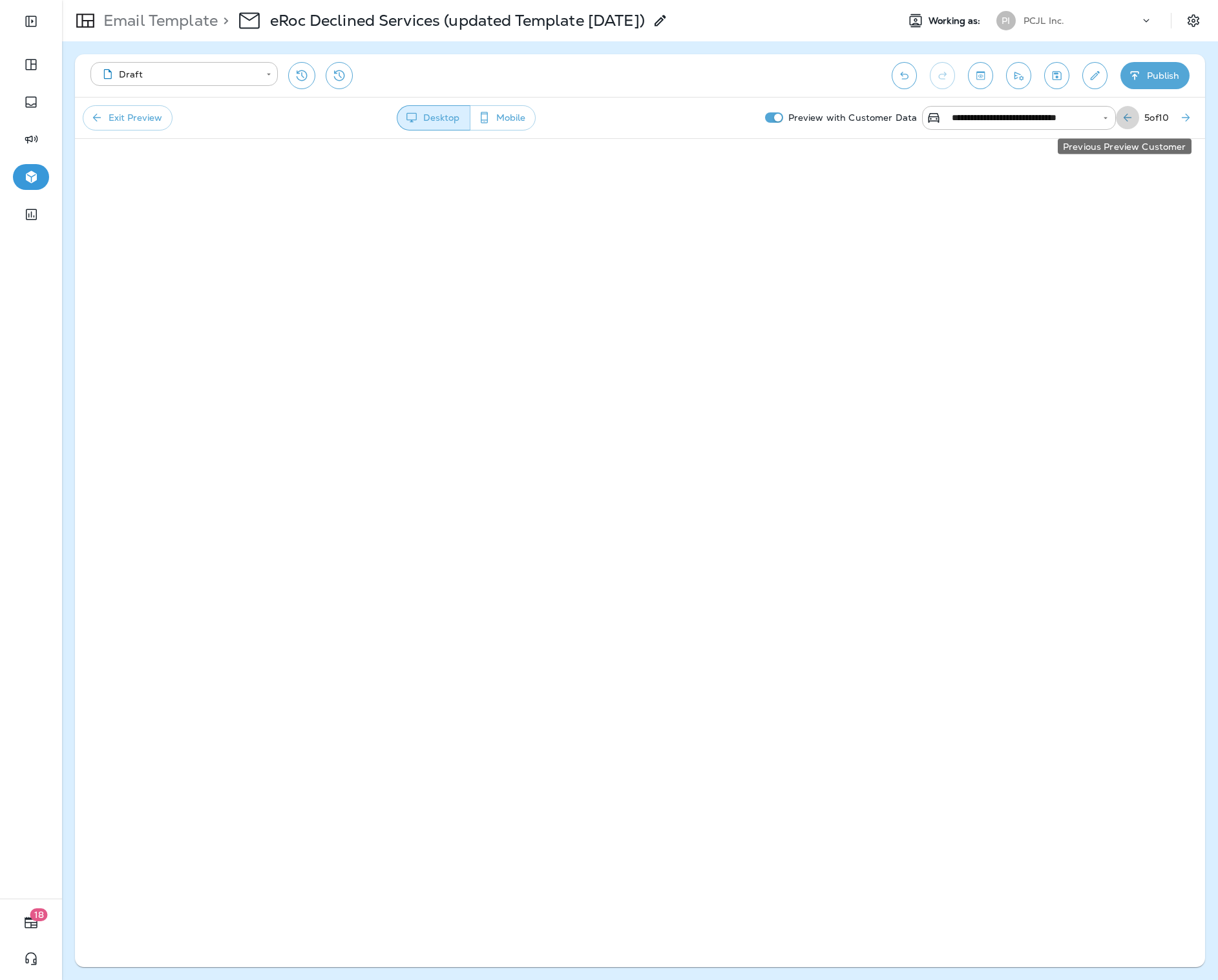
click at [1124, 120] on icon "Previous Preview Customer" at bounding box center [1127, 117] width 13 height 13
click at [1124, 120] on icon "Previous Preview Customer" at bounding box center [1128, 117] width 13 height 13
click at [1124, 120] on button "Previous Preview Customer" at bounding box center [1123, 117] width 24 height 24
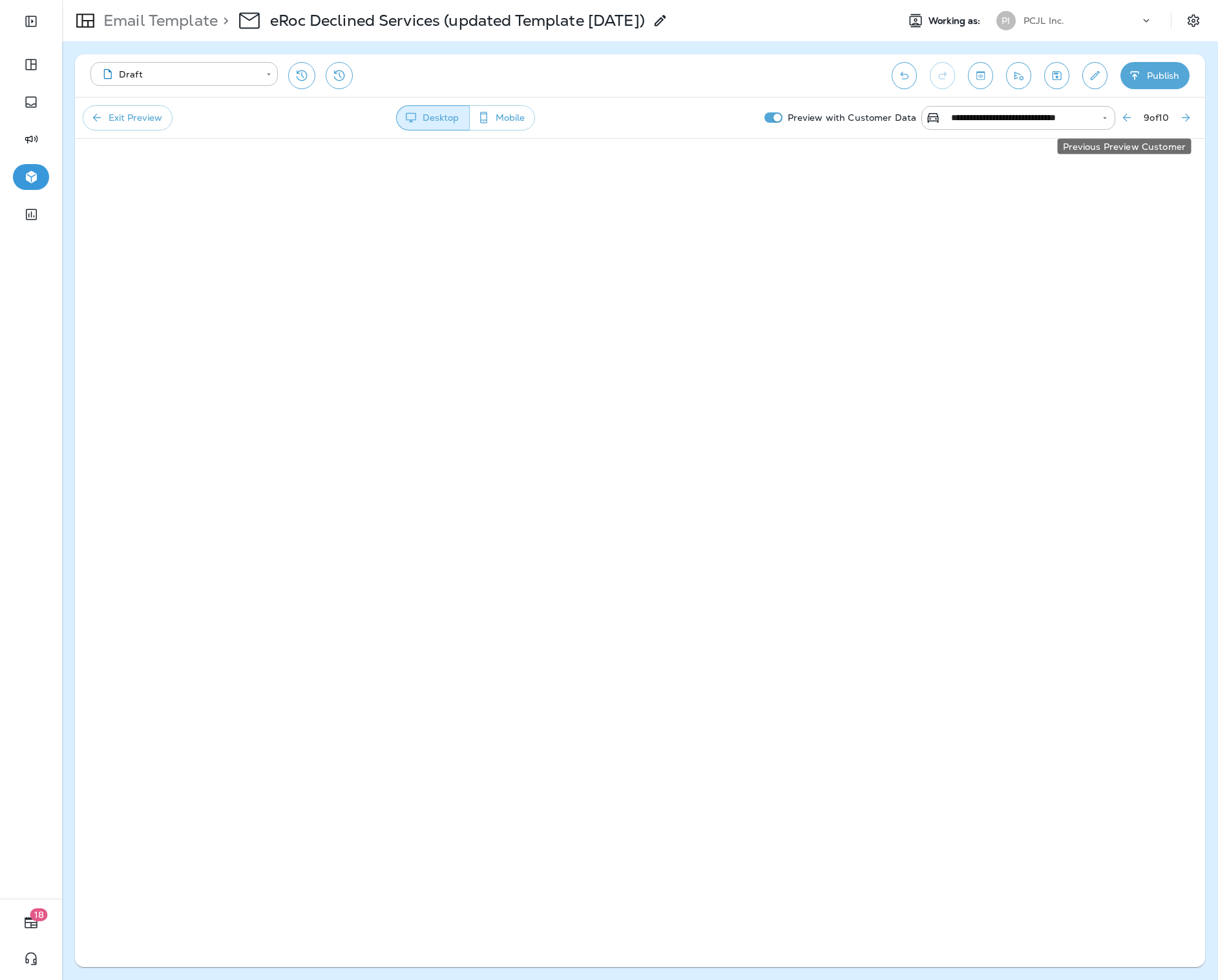
click at [1124, 121] on icon "Previous Preview Customer" at bounding box center [1127, 117] width 13 height 13
click at [1124, 120] on icon "Previous Preview Customer" at bounding box center [1127, 117] width 13 height 13
click at [1124, 120] on icon "Previous Preview Customer" at bounding box center [1128, 117] width 13 height 13
click at [1124, 120] on icon "Previous Preview Customer" at bounding box center [1127, 117] width 13 height 13
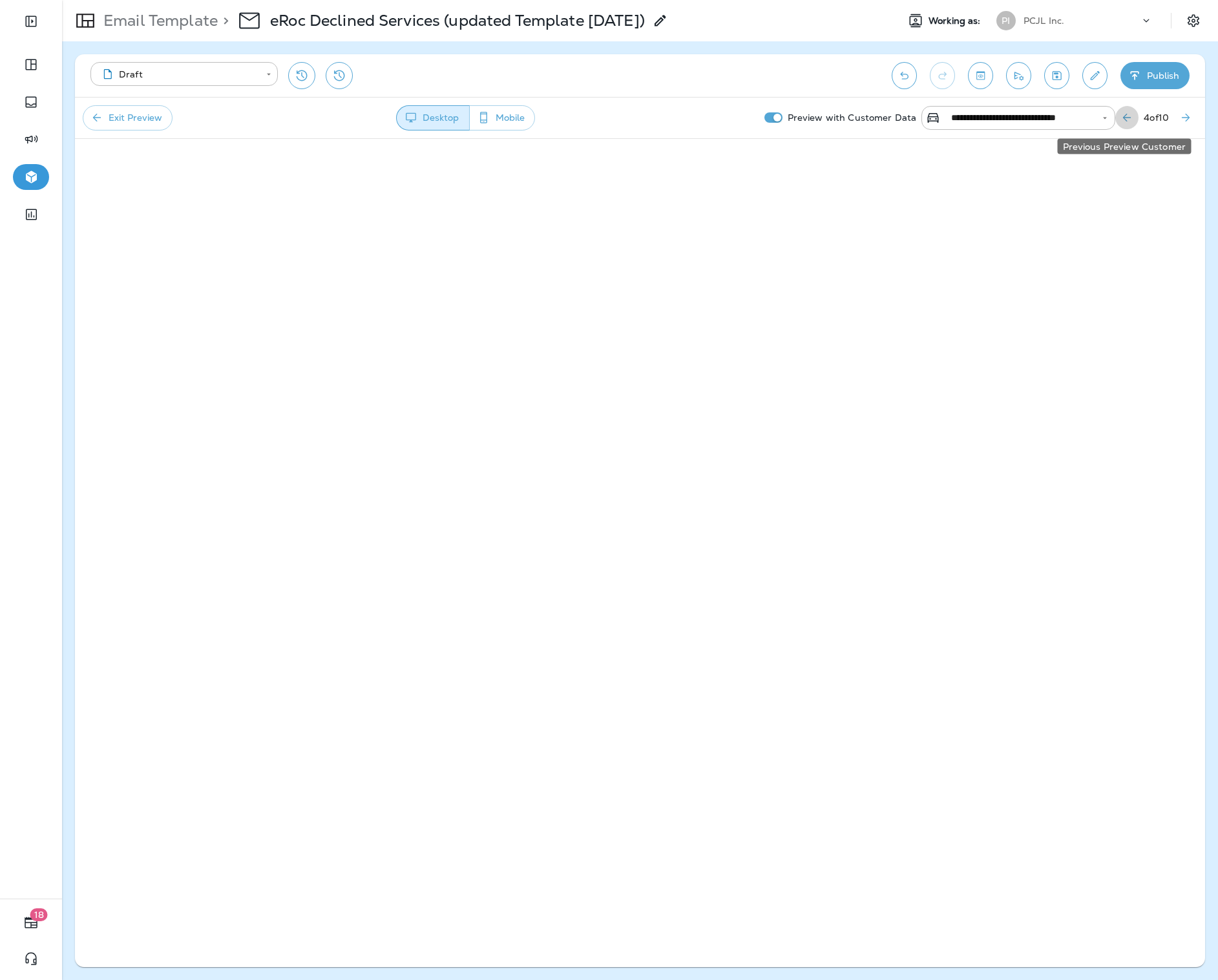
click at [1124, 120] on icon "Previous Preview Customer" at bounding box center [1127, 117] width 13 height 13
click at [1124, 120] on icon "Previous Preview Customer" at bounding box center [1127, 117] width 13 height 13
click at [1021, 121] on input "**********" at bounding box center [1012, 117] width 128 height 17
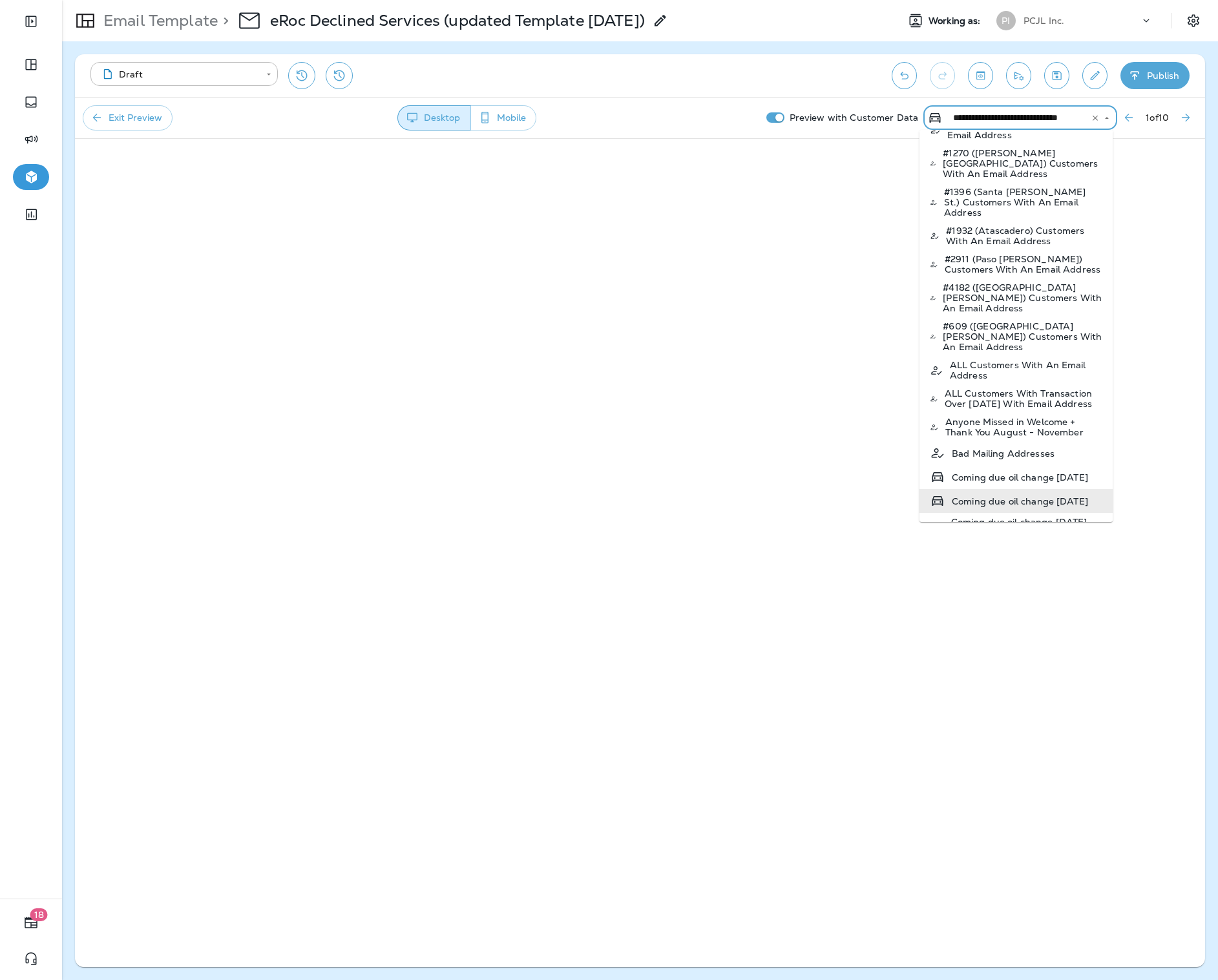
scroll to position [59, 0]
click at [1060, 516] on p "Coming due oil change [DATE] Copy" at bounding box center [1026, 526] width 152 height 20
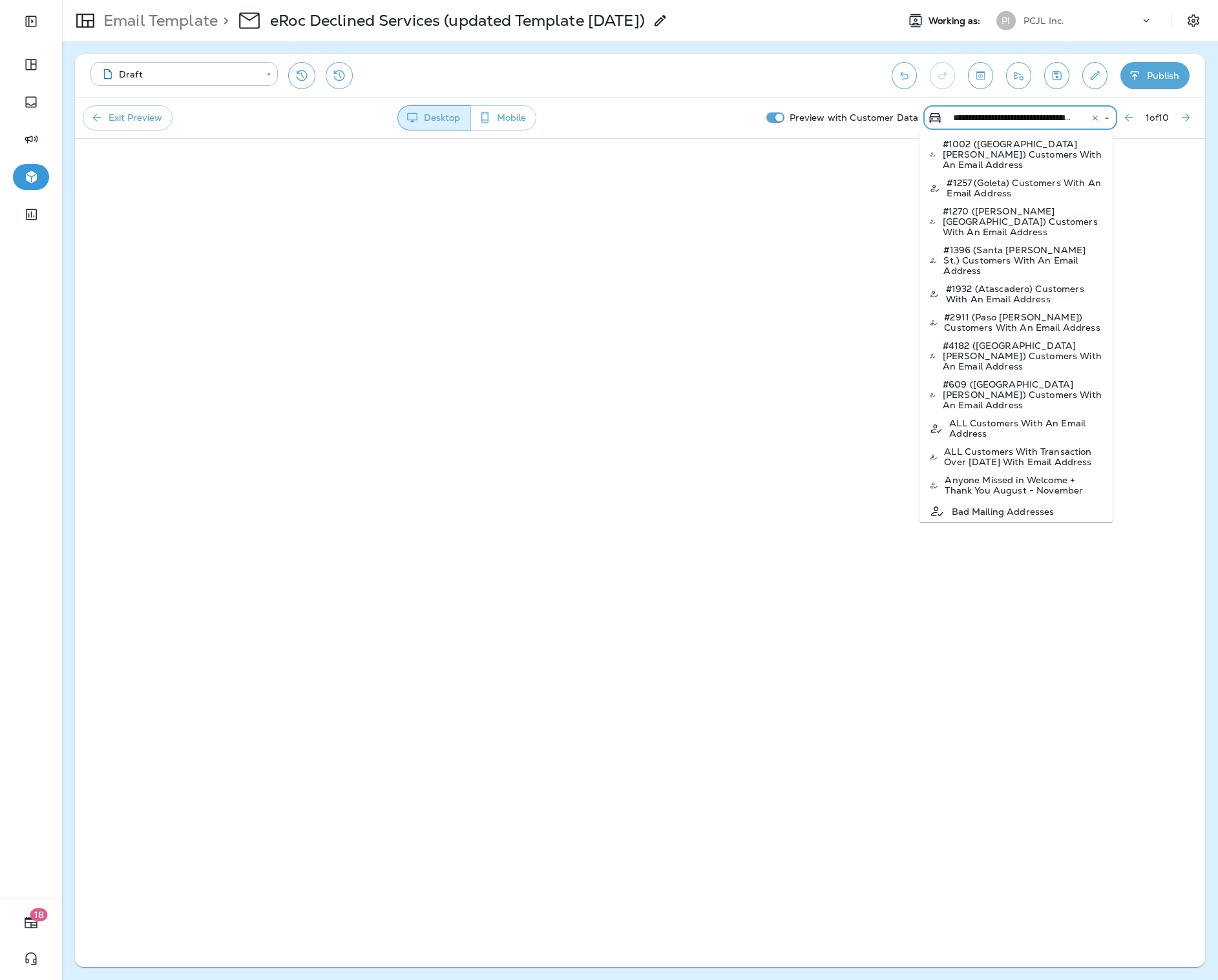
click at [1055, 120] on input "**********" at bounding box center [1012, 117] width 128 height 17
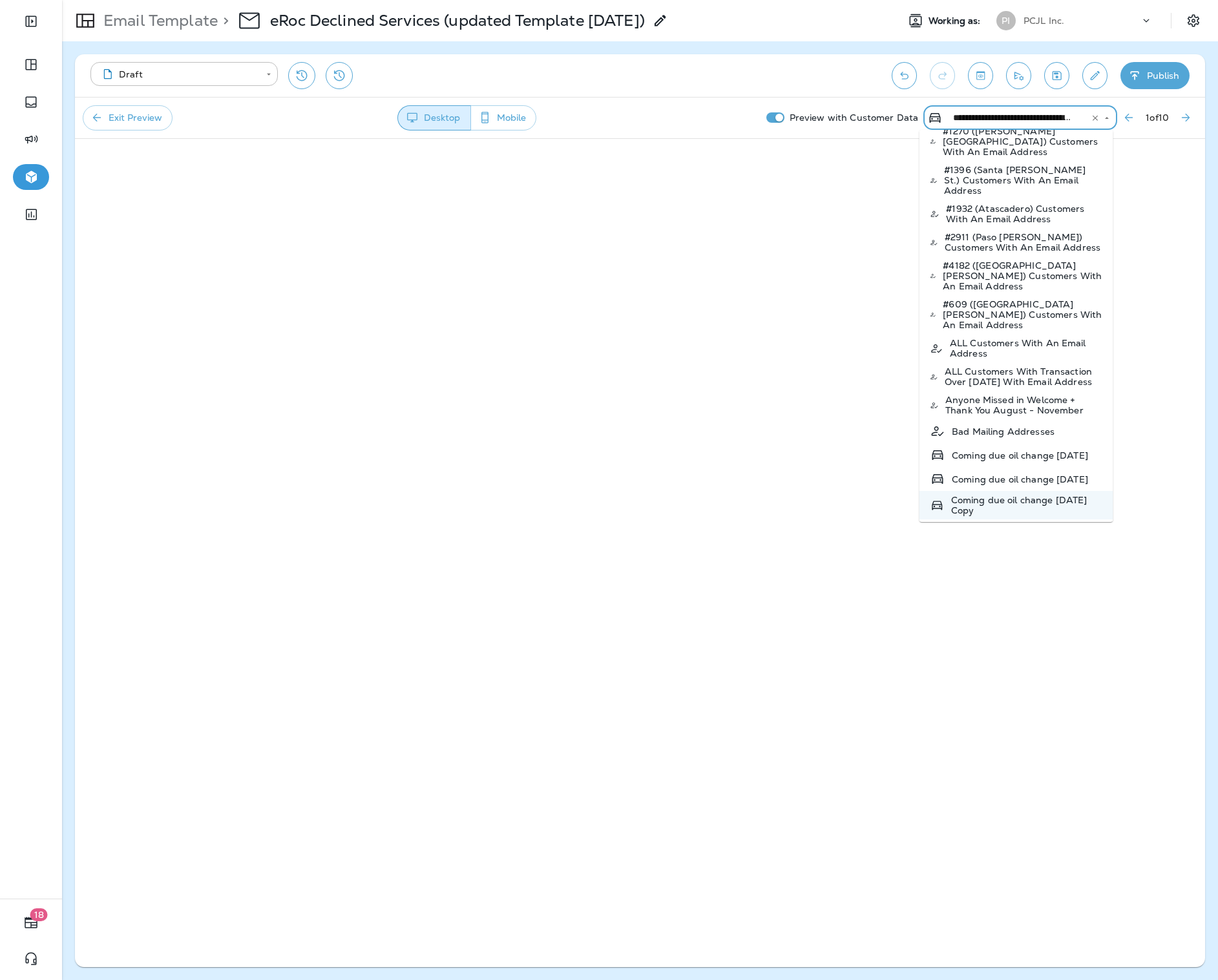
click at [1015, 474] on p "Coming due oil change [DATE]" at bounding box center [1019, 479] width 136 height 10
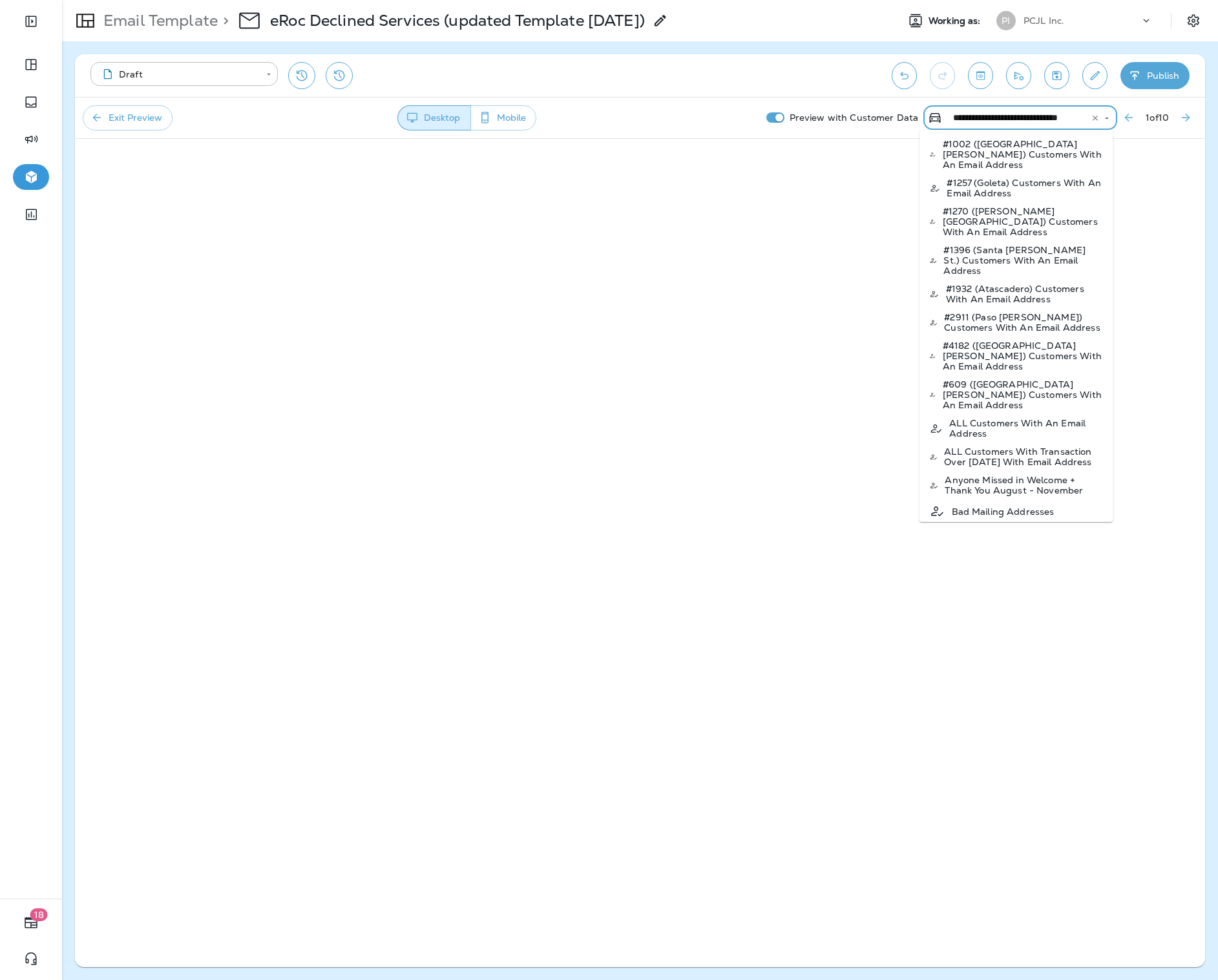
click at [1028, 118] on input "**********" at bounding box center [1012, 117] width 128 height 17
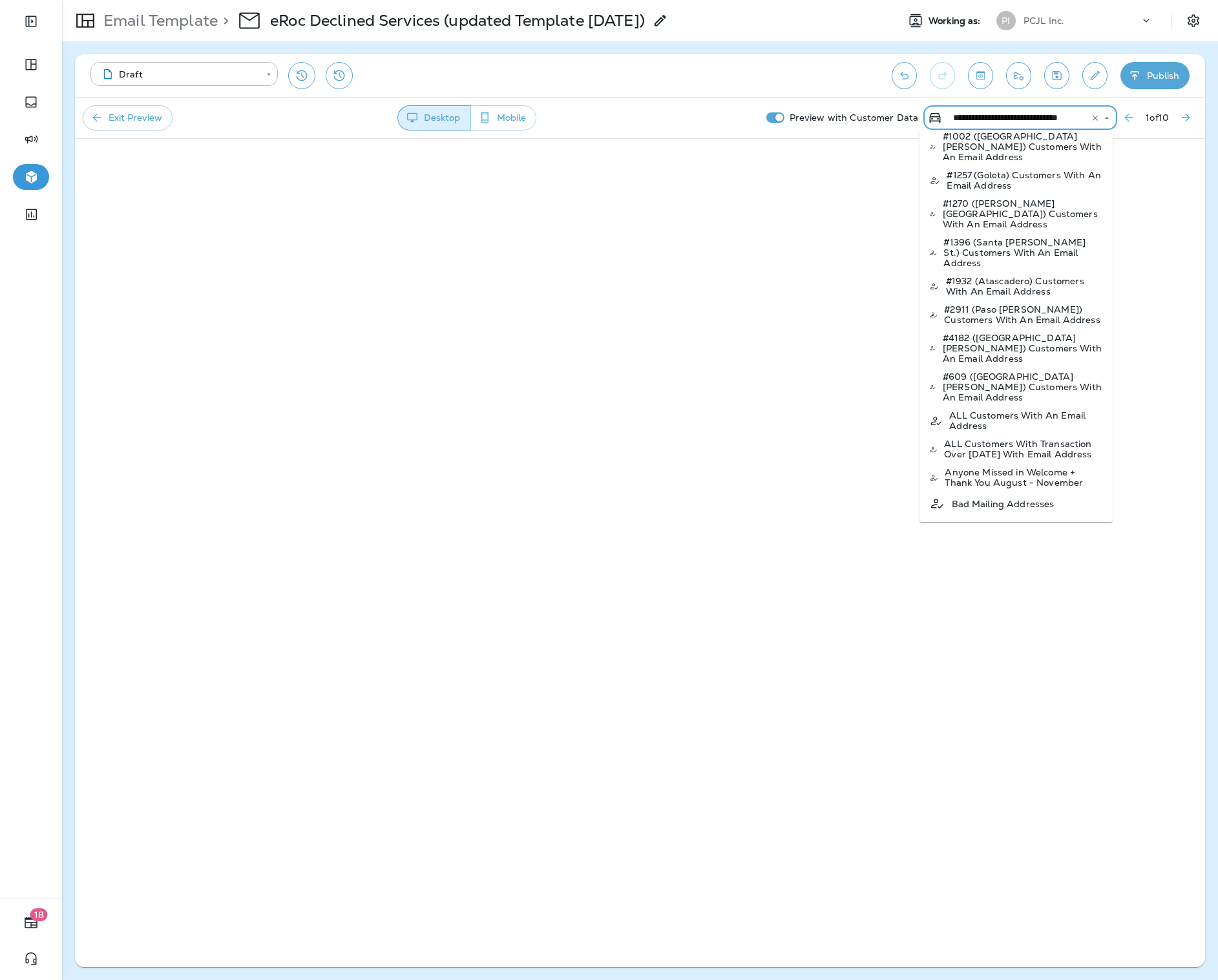
click at [1012, 522] on p "Coming due oil change [DATE]" at bounding box center [1019, 527] width 136 height 10
type input "**********"
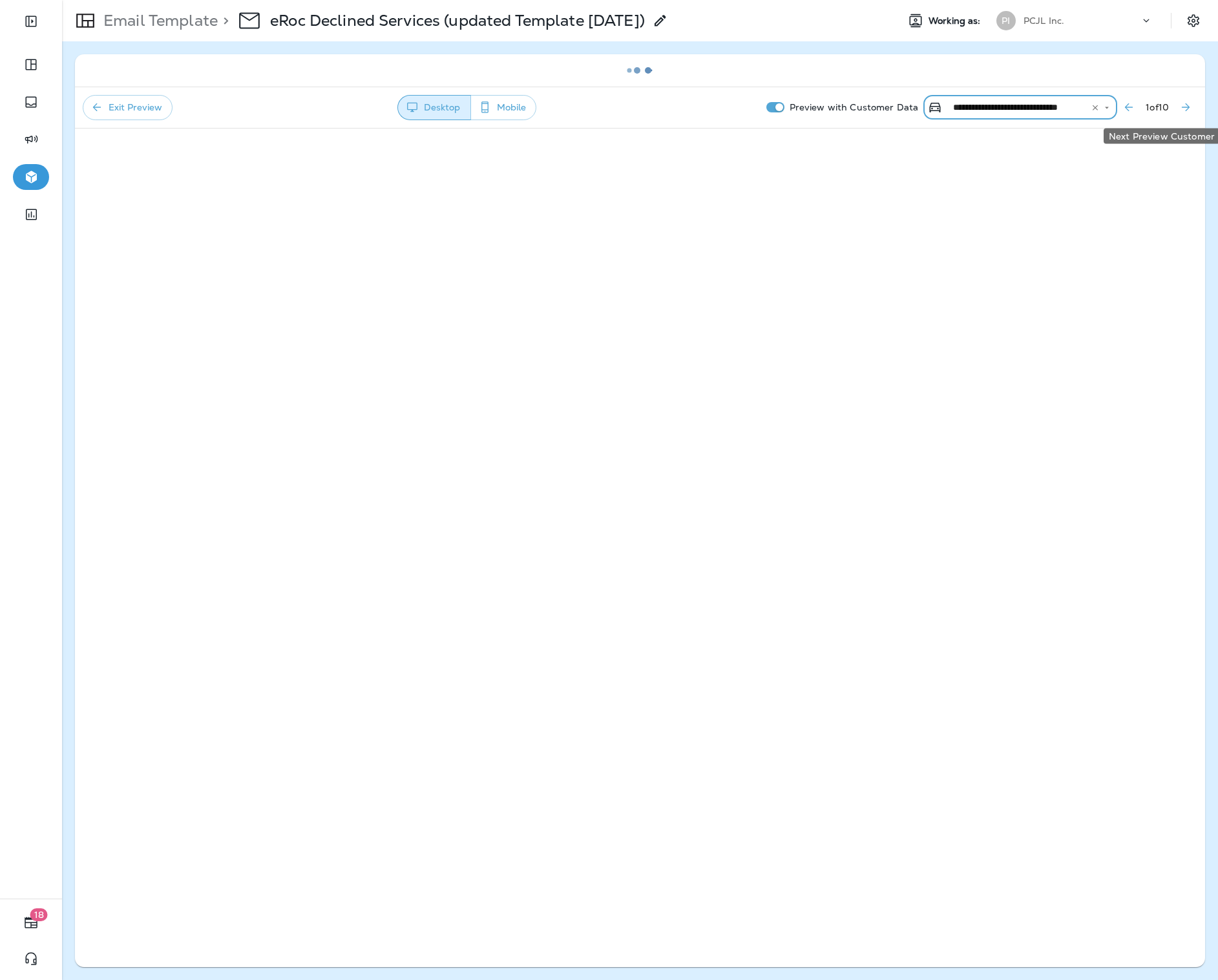
click at [1184, 106] on icon "Next Preview Customer" at bounding box center [1186, 107] width 13 height 13
click at [1181, 106] on icon "Next Preview Customer" at bounding box center [1186, 107] width 13 height 13
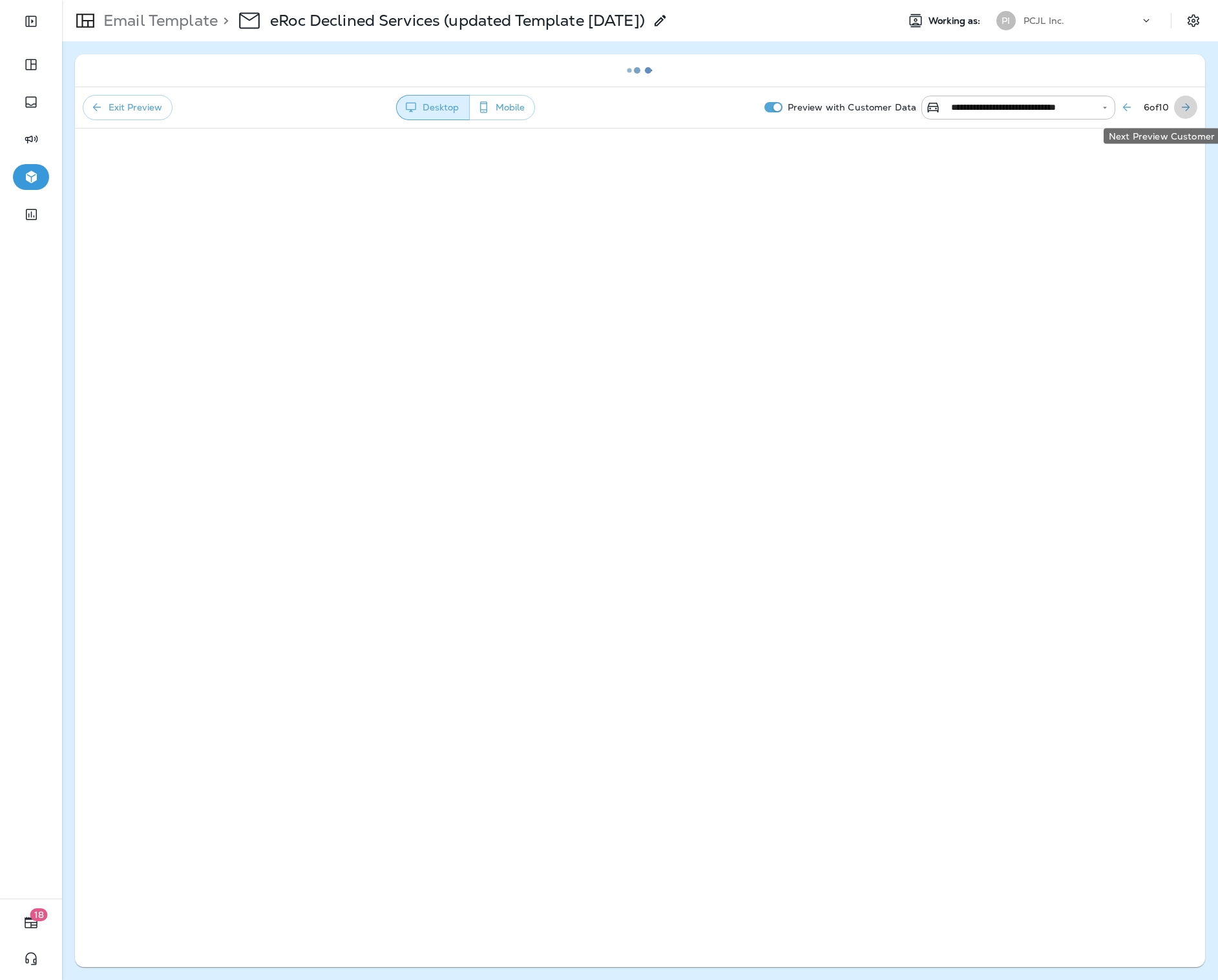
click at [1181, 106] on icon "Next Preview Customer" at bounding box center [1186, 107] width 13 height 13
click at [1170, 106] on div "9 of 10" at bounding box center [1156, 107] width 82 height 24
click at [1176, 106] on button "Next Preview Customer" at bounding box center [1186, 107] width 24 height 24
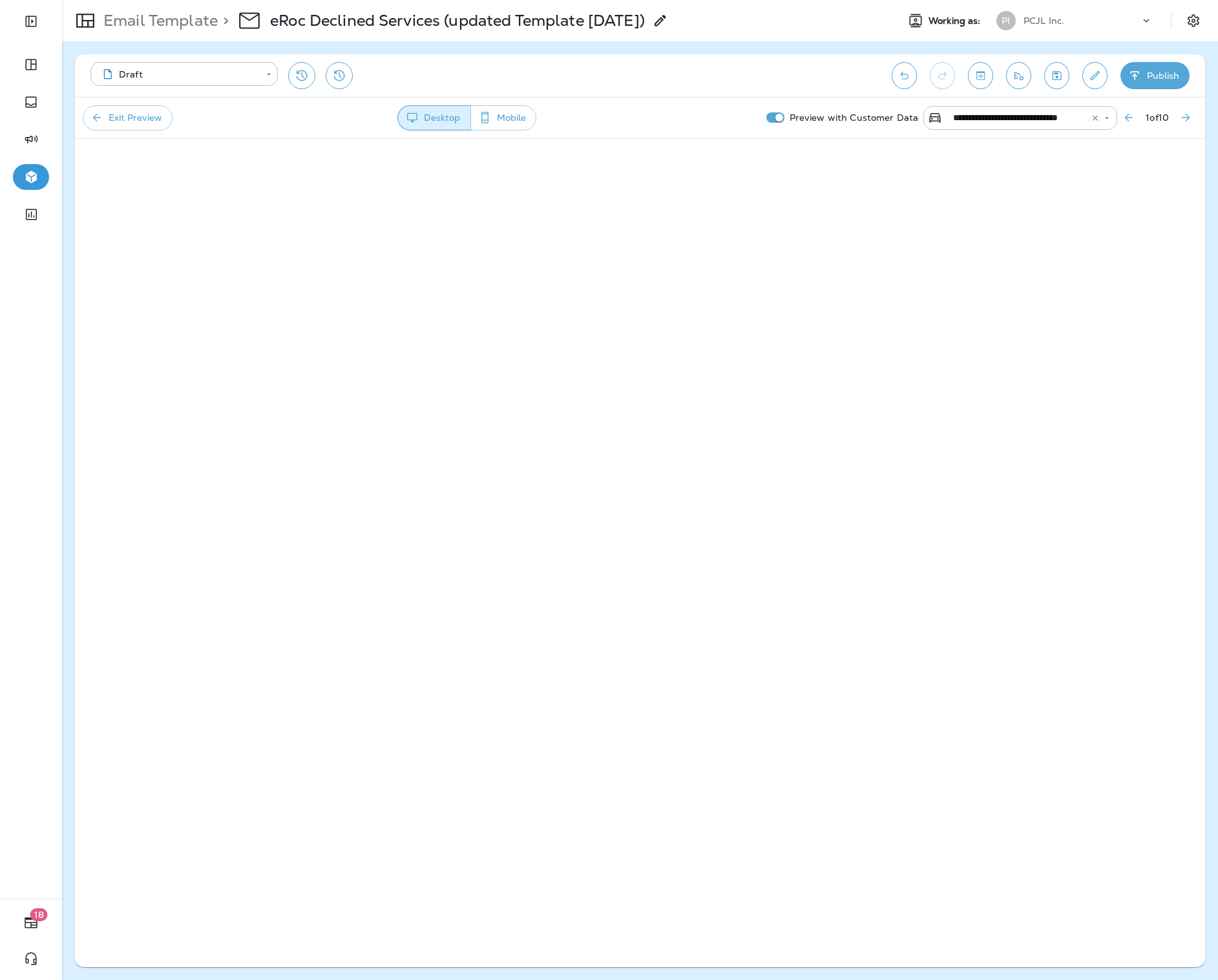
click at [1067, 118] on input "**********" at bounding box center [1012, 117] width 128 height 17
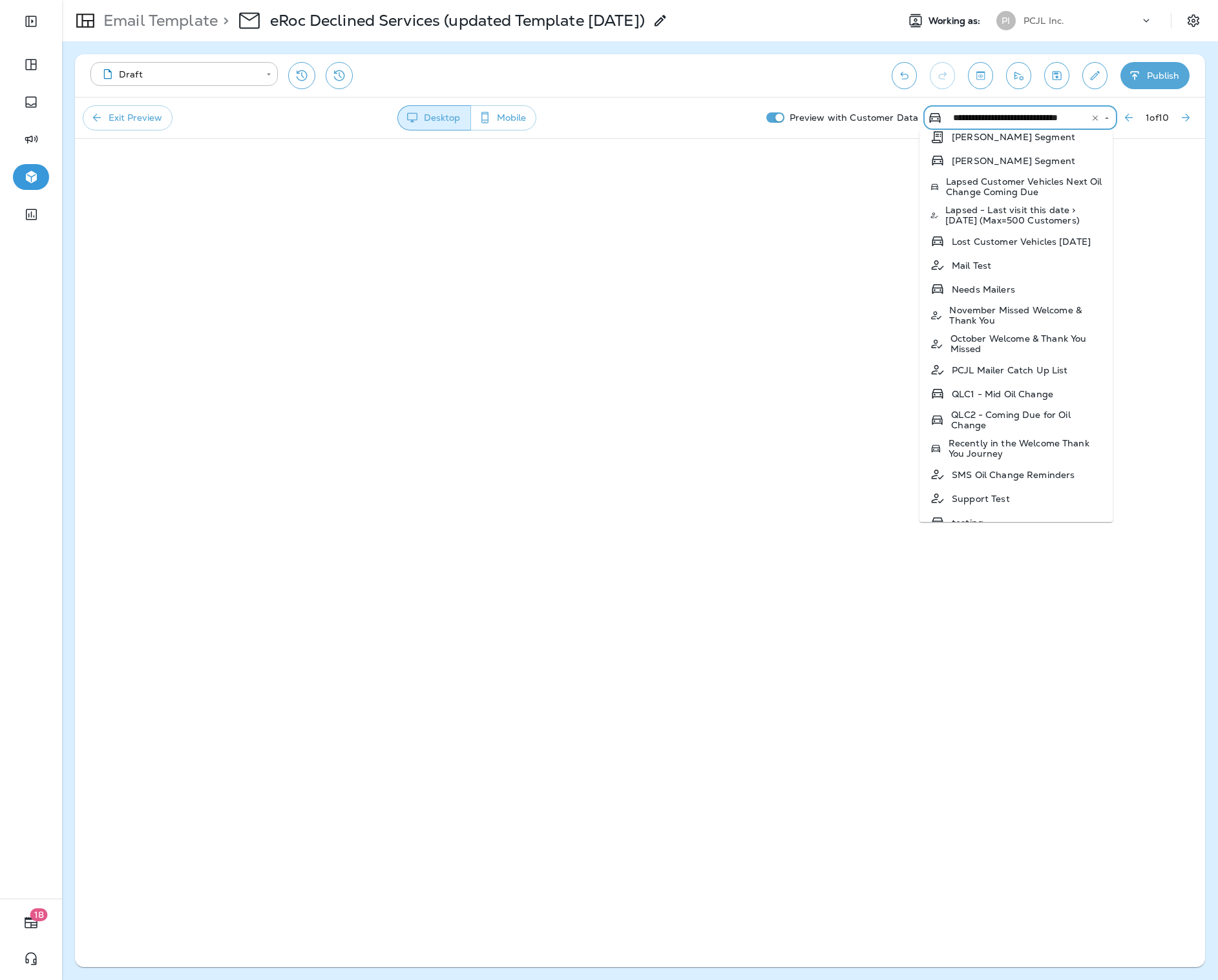
scroll to position [0, 0]
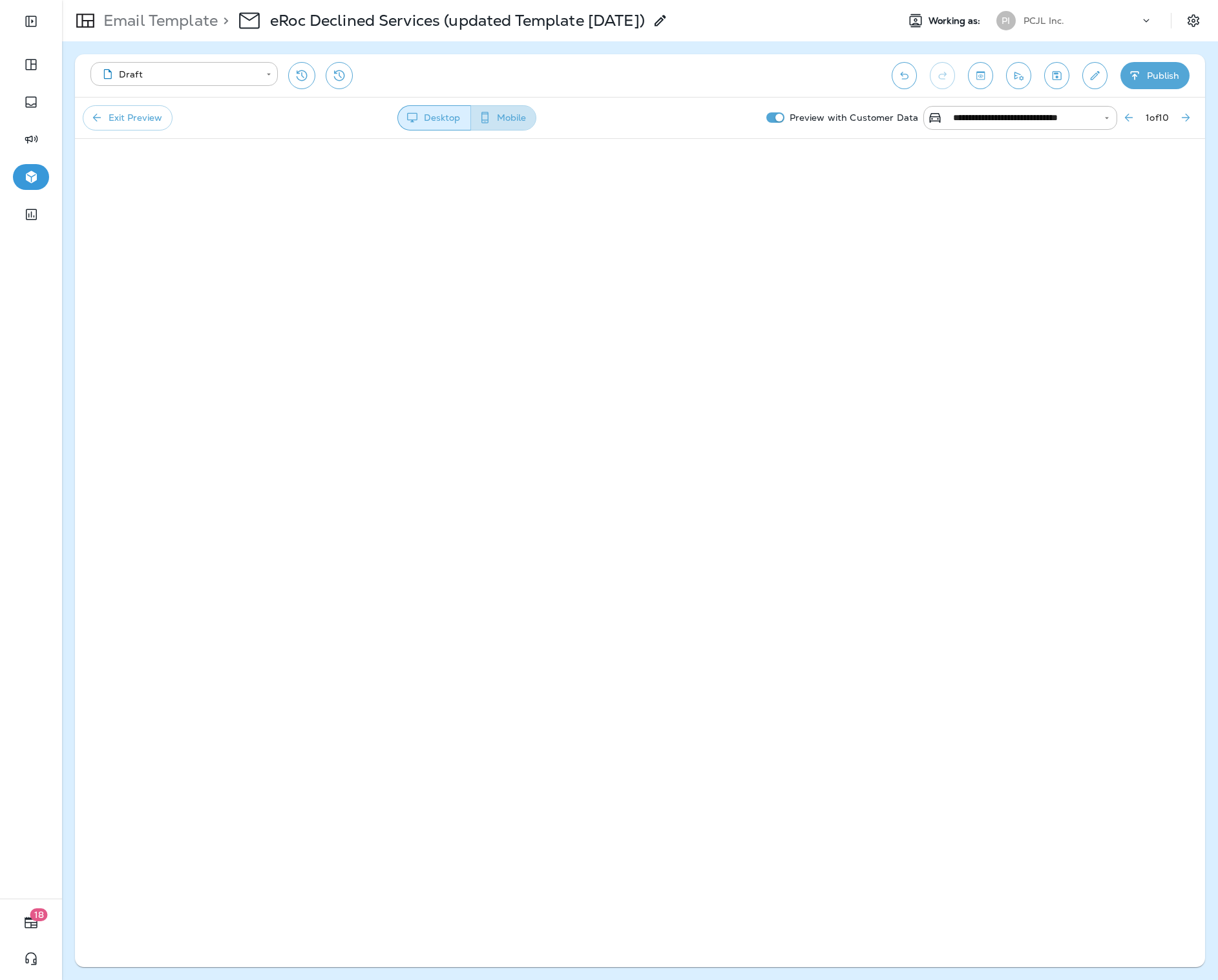
click at [501, 118] on button "Mobile" at bounding box center [503, 118] width 66 height 25
click at [462, 123] on button "Desktop" at bounding box center [433, 118] width 72 height 25
